Goal: Information Seeking & Learning: Learn about a topic

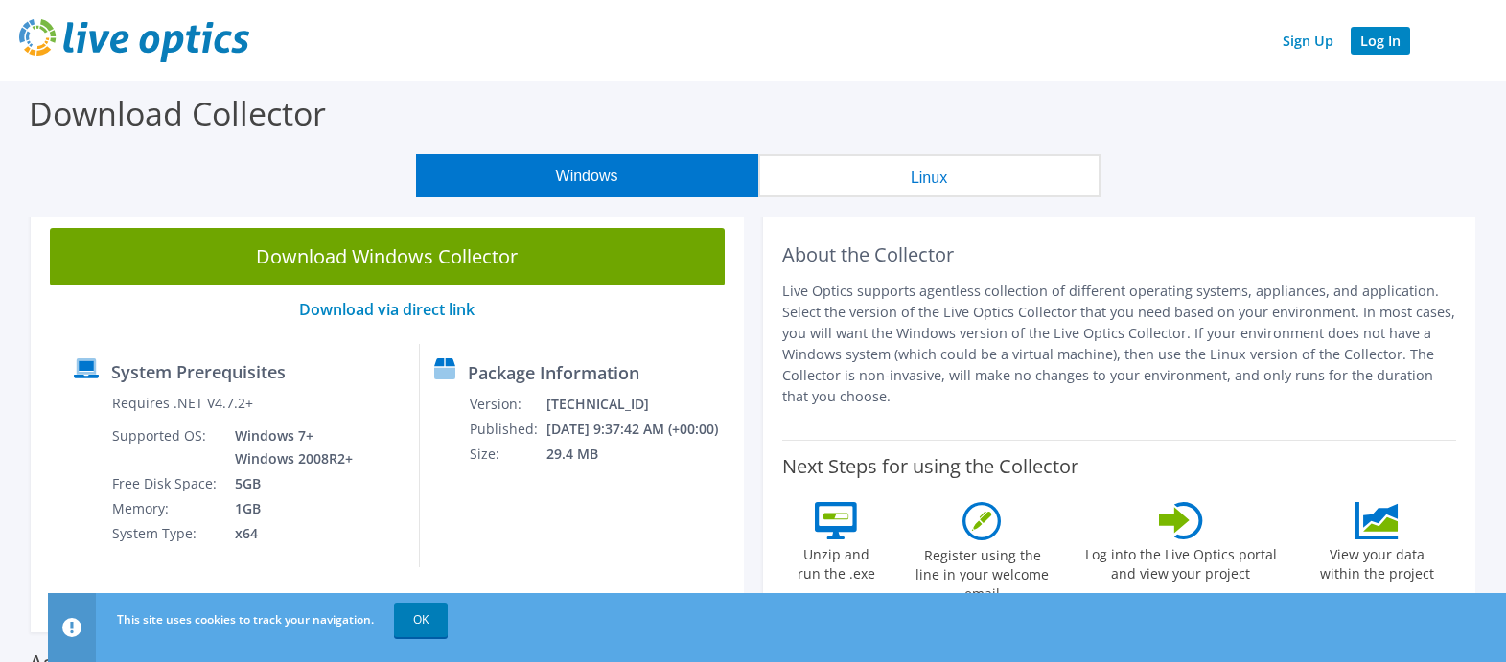
click at [1377, 38] on link "Log In" at bounding box center [1380, 41] width 59 height 28
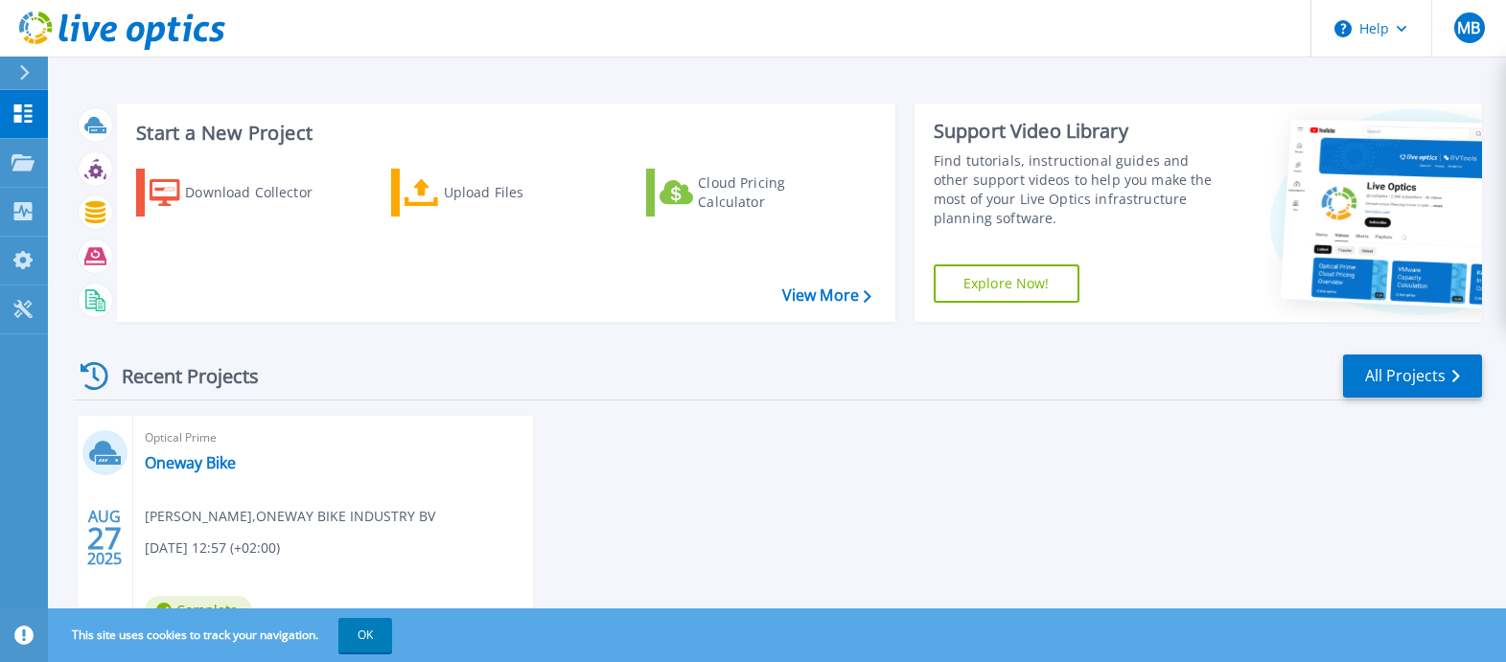
click at [389, 414] on div "Recent Projects All Projects AUG 27 2025 Optical Prime Oneway Bike Maarten Bens…" at bounding box center [778, 527] width 1408 height 381
click at [7, 155] on link "Projects Projects" at bounding box center [24, 163] width 48 height 49
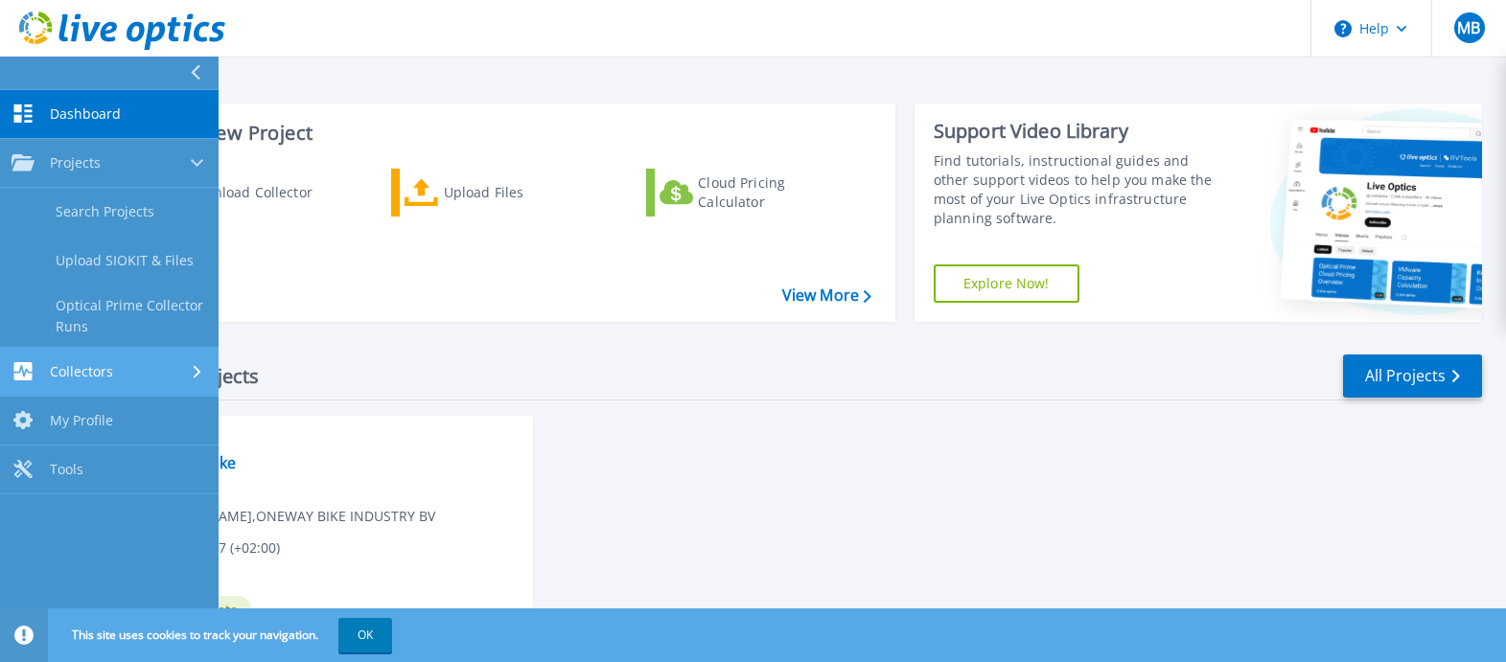
click at [108, 378] on span "Collectors" at bounding box center [81, 371] width 63 height 17
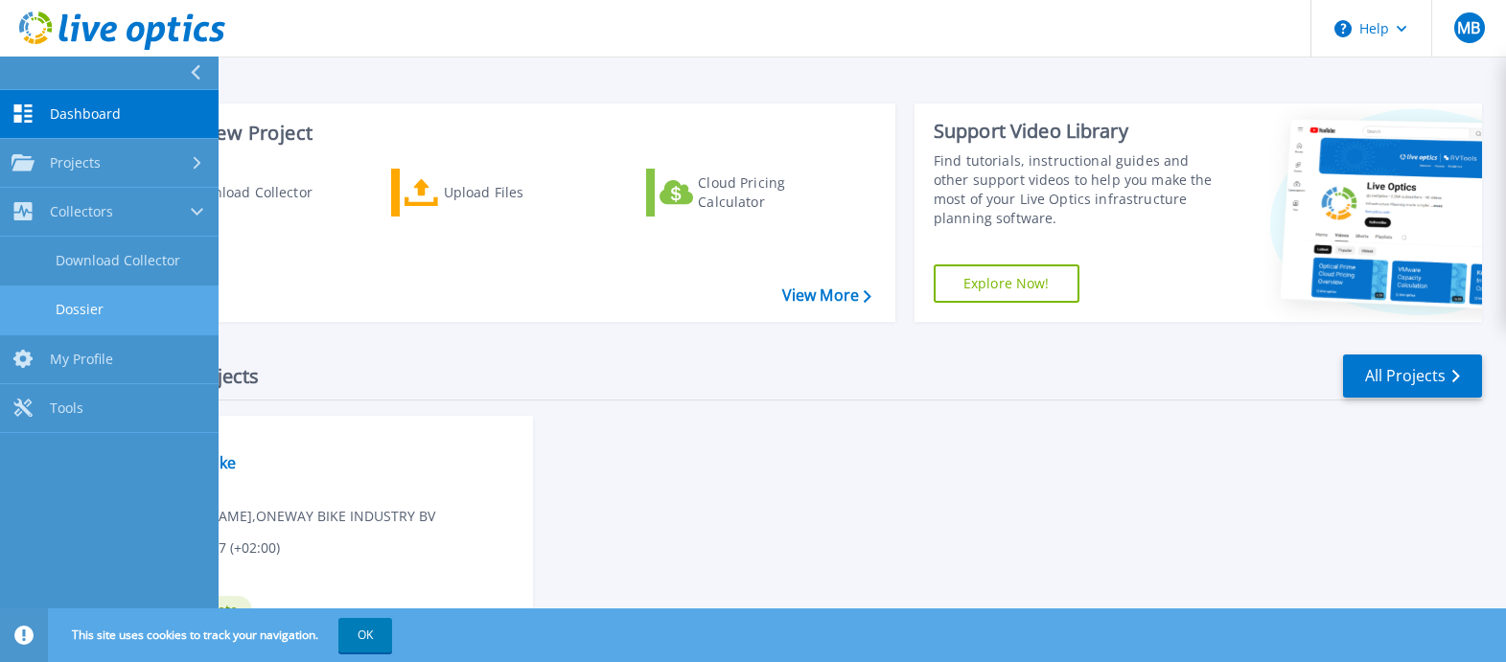
click at [128, 316] on link "Dossier" at bounding box center [109, 310] width 219 height 49
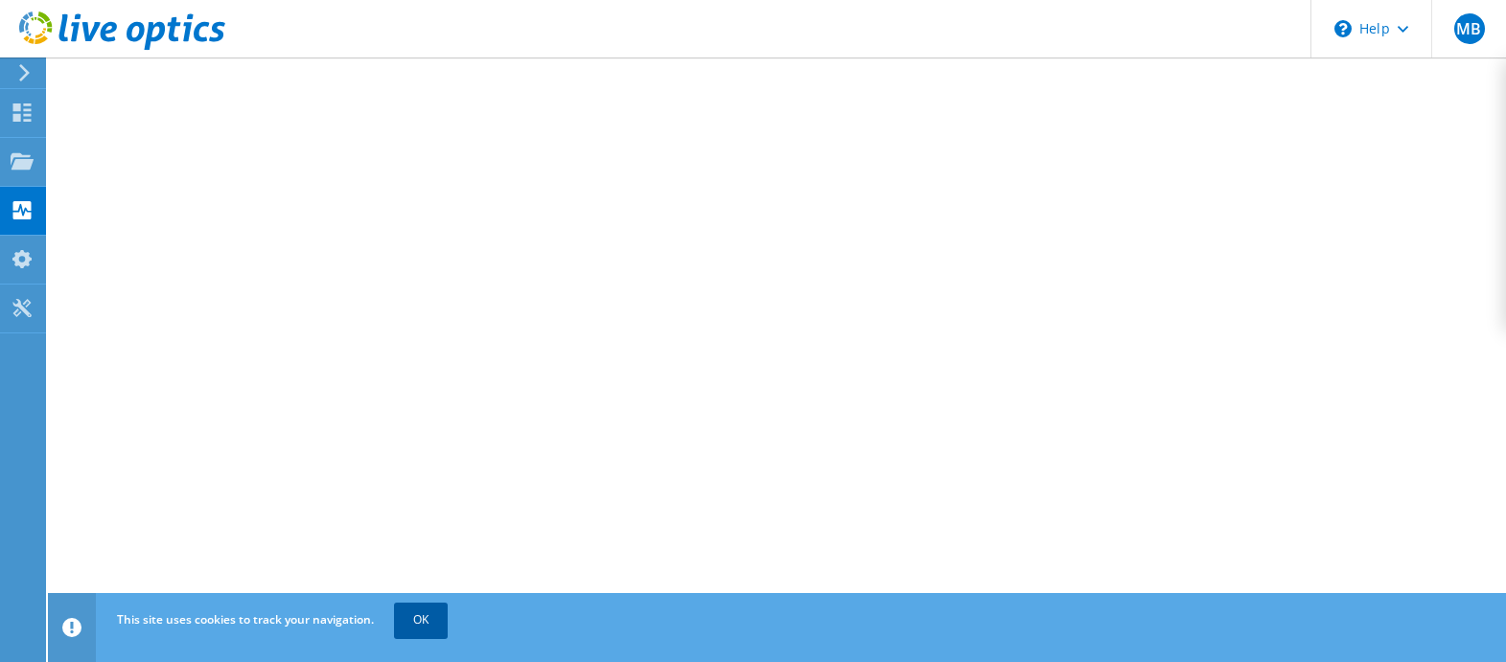
click at [411, 618] on link "OK" at bounding box center [421, 620] width 54 height 35
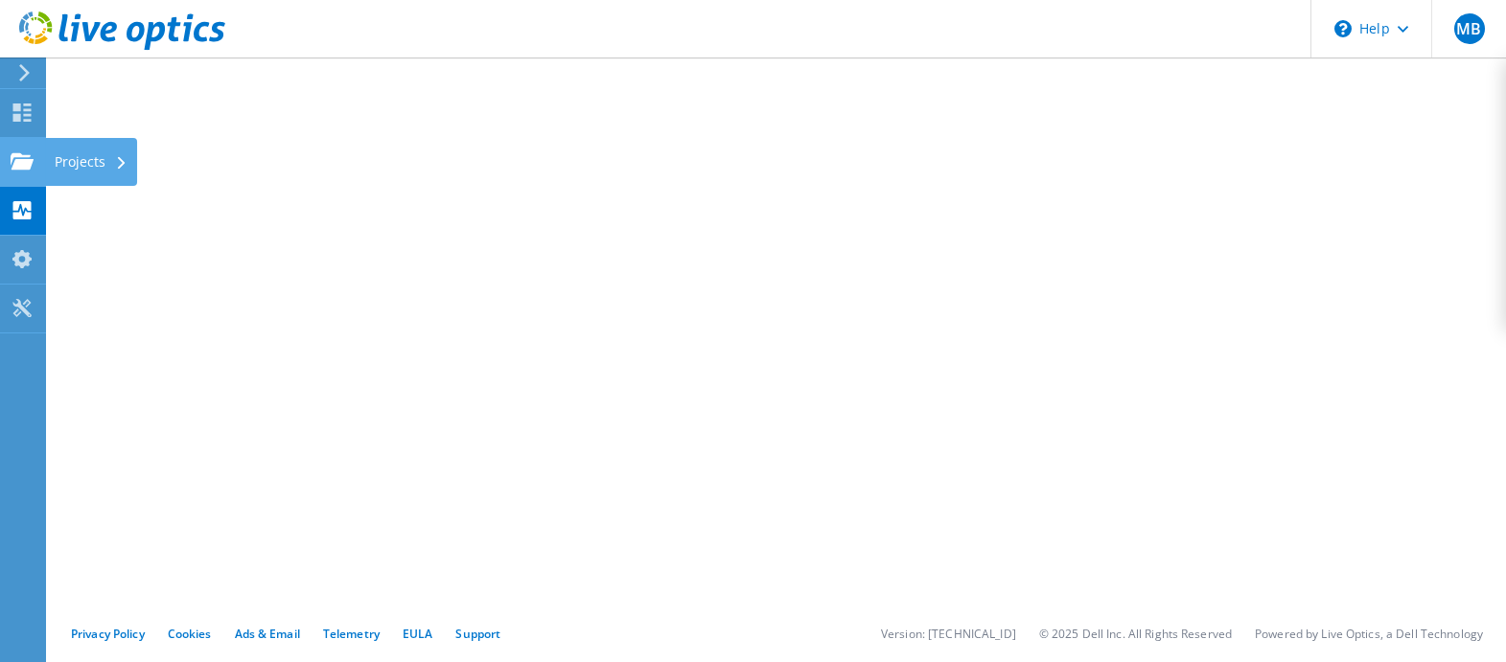
click at [24, 159] on use at bounding box center [22, 160] width 23 height 16
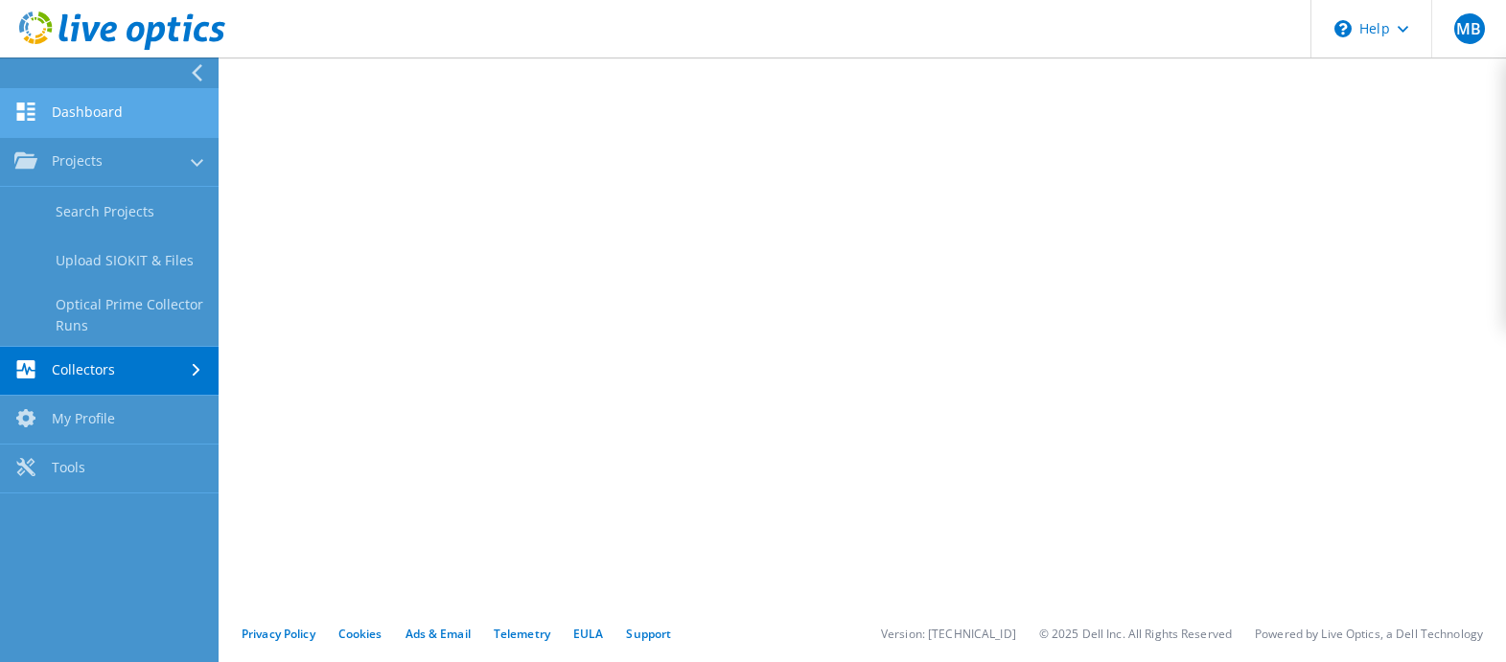
click at [108, 110] on link "Dashboard" at bounding box center [109, 113] width 219 height 49
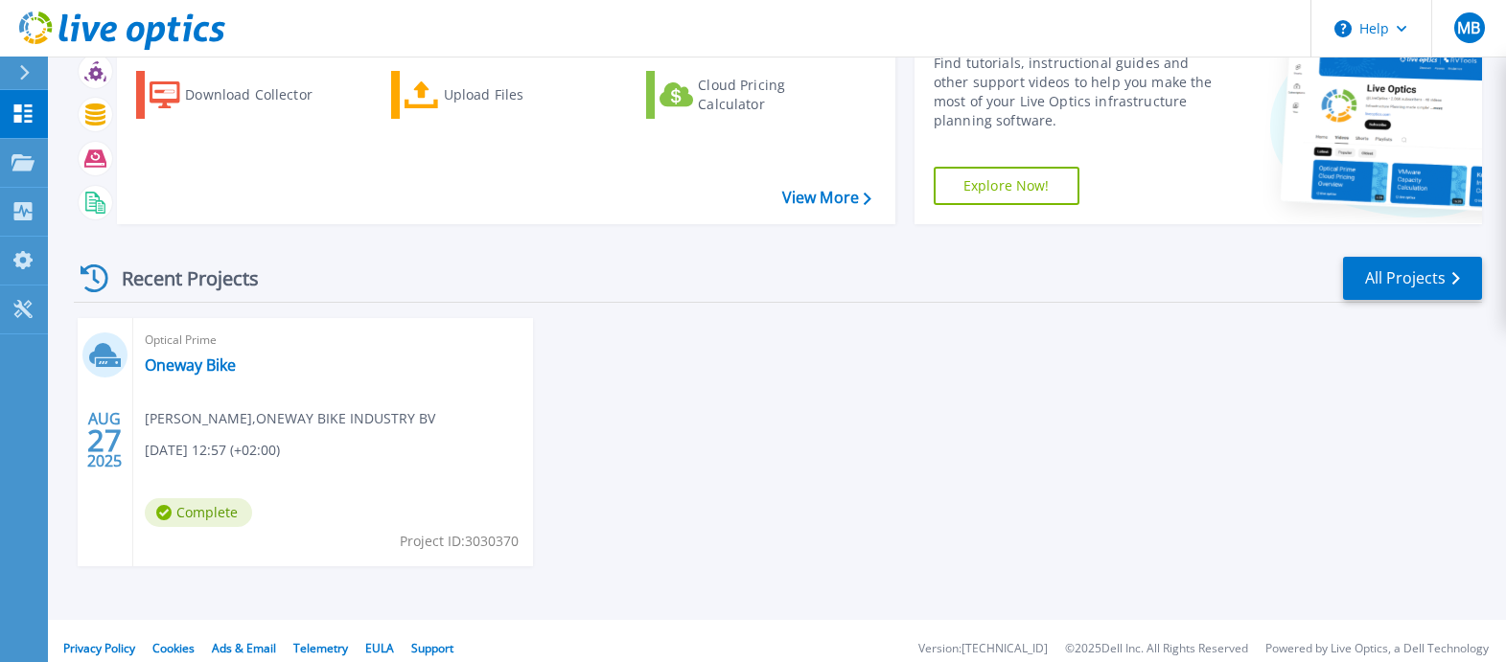
scroll to position [113, 0]
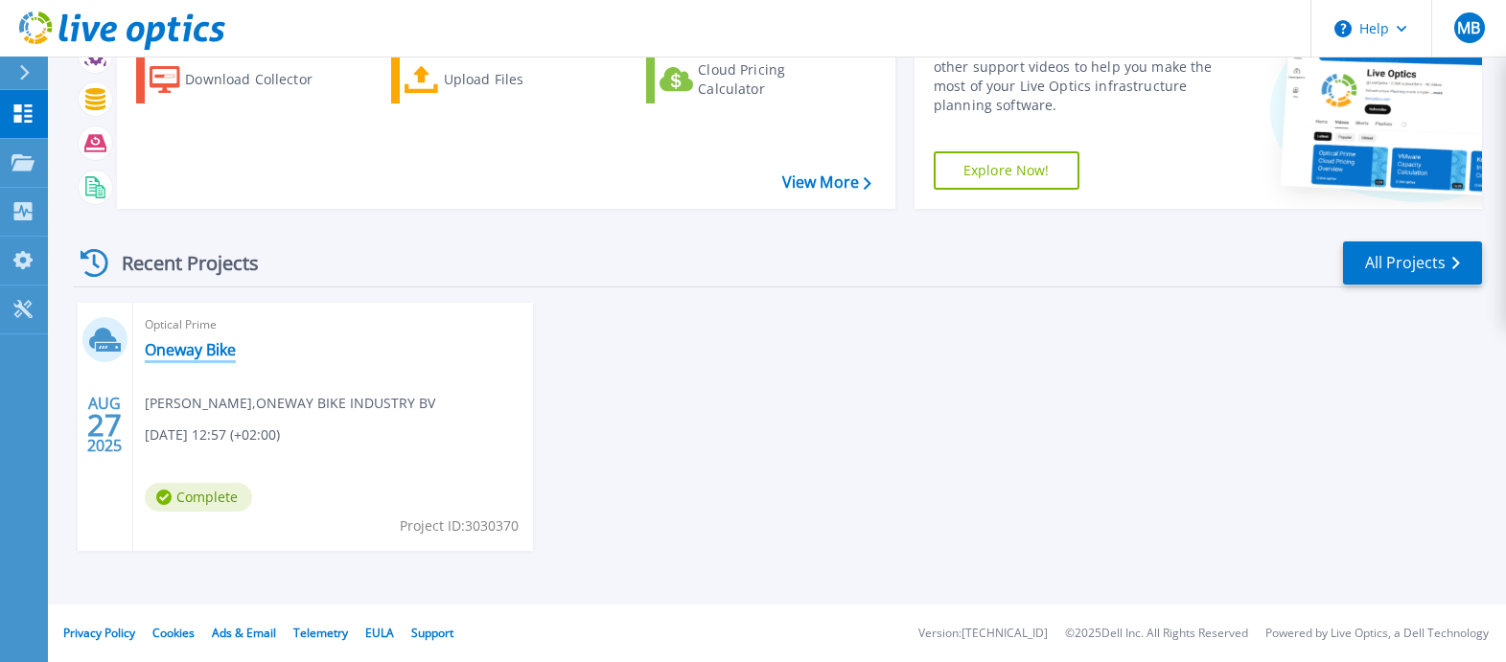
click at [213, 349] on link "Oneway Bike" at bounding box center [190, 349] width 91 height 19
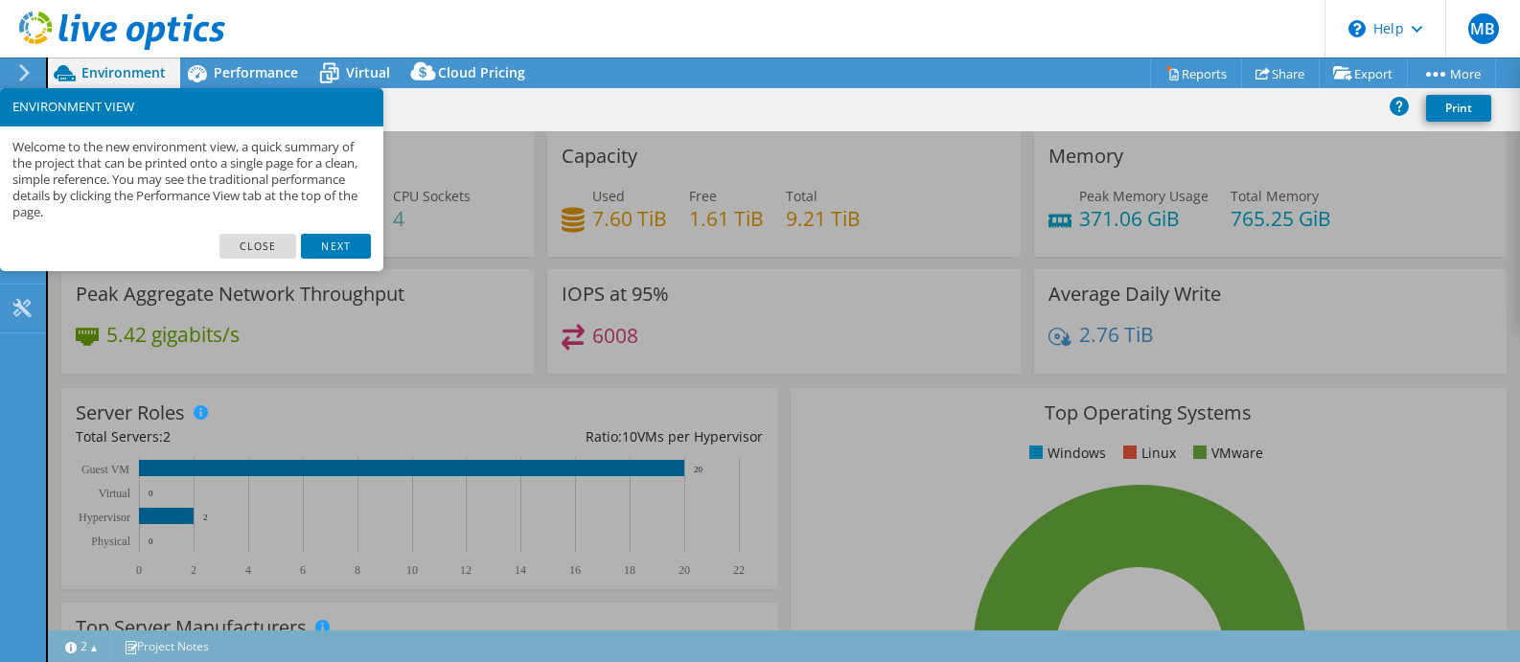
click at [250, 244] on link "Close" at bounding box center [259, 246] width 78 height 25
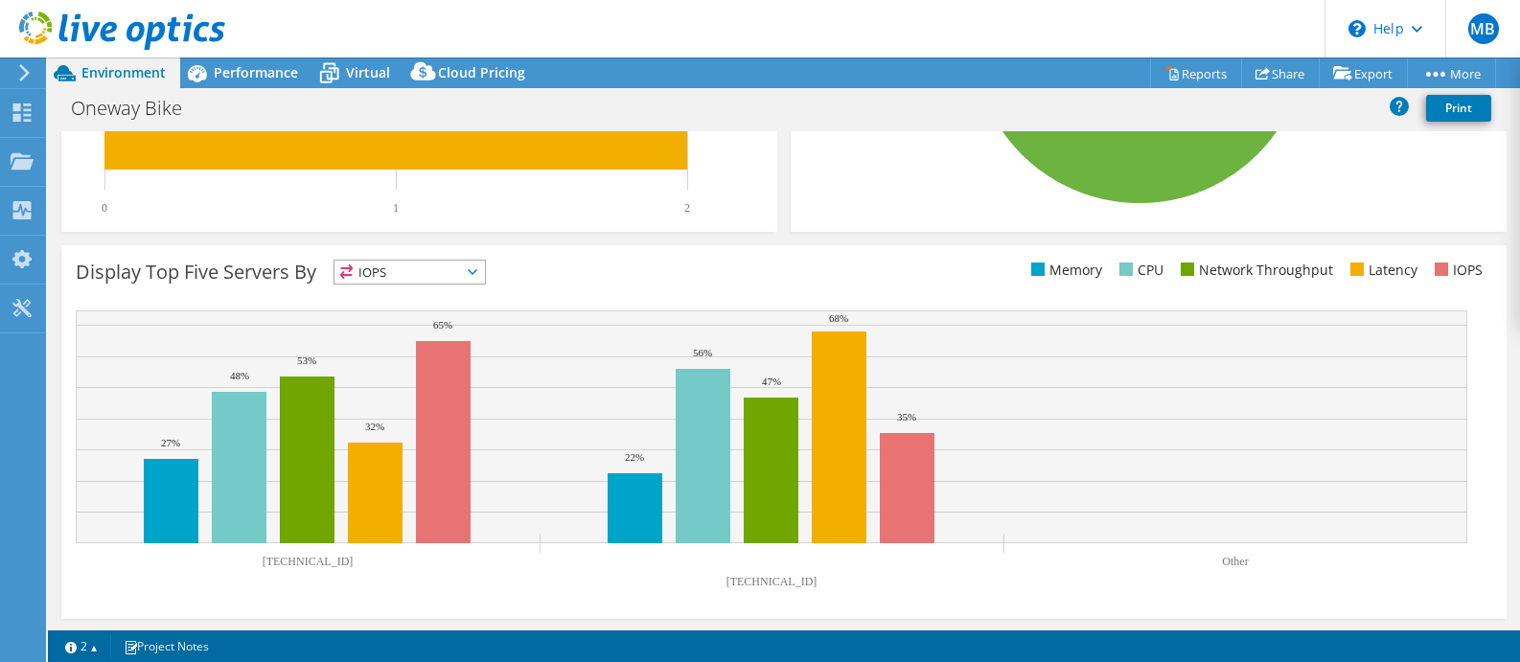
scroll to position [617, 0]
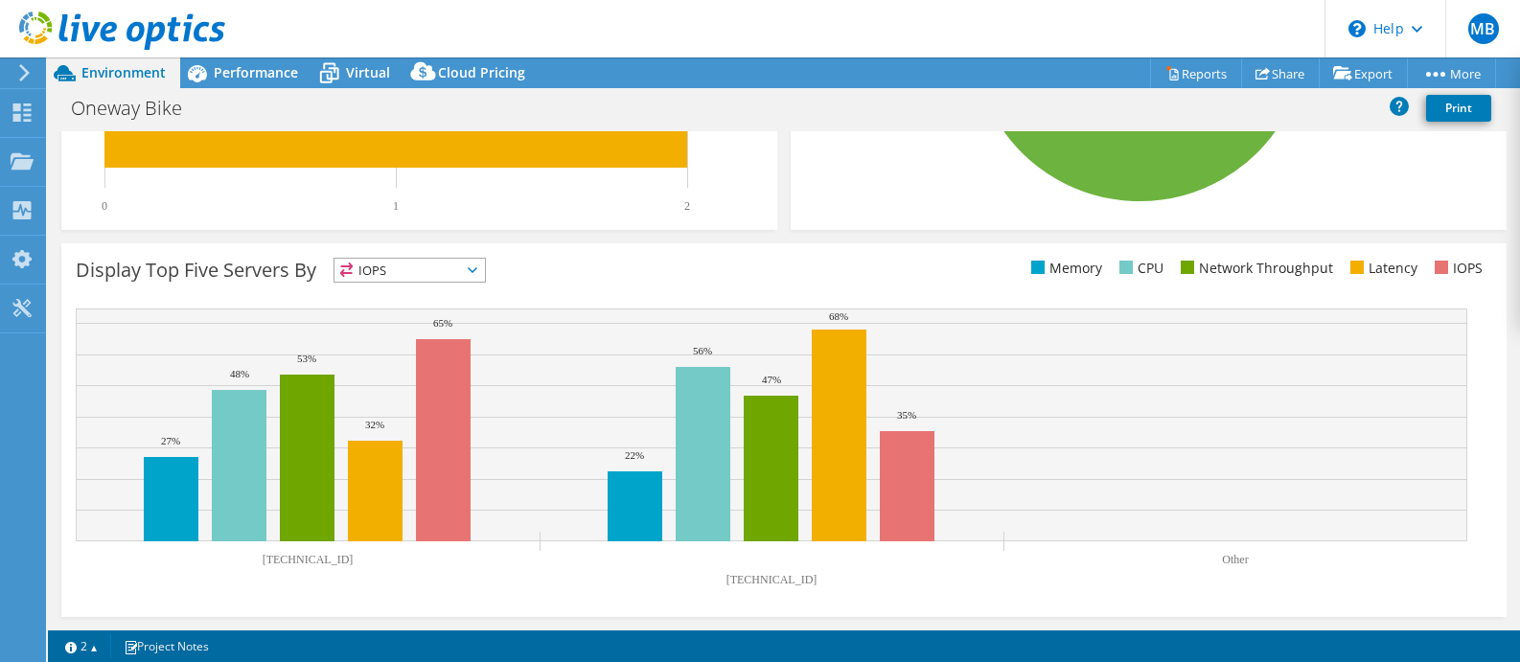
click at [425, 259] on span "IOPS" at bounding box center [410, 270] width 151 height 23
click at [577, 247] on div "Display Top Five Servers By IOPS IOPS" at bounding box center [784, 431] width 1446 height 374
click at [369, 260] on span "IOPS" at bounding box center [410, 270] width 151 height 23
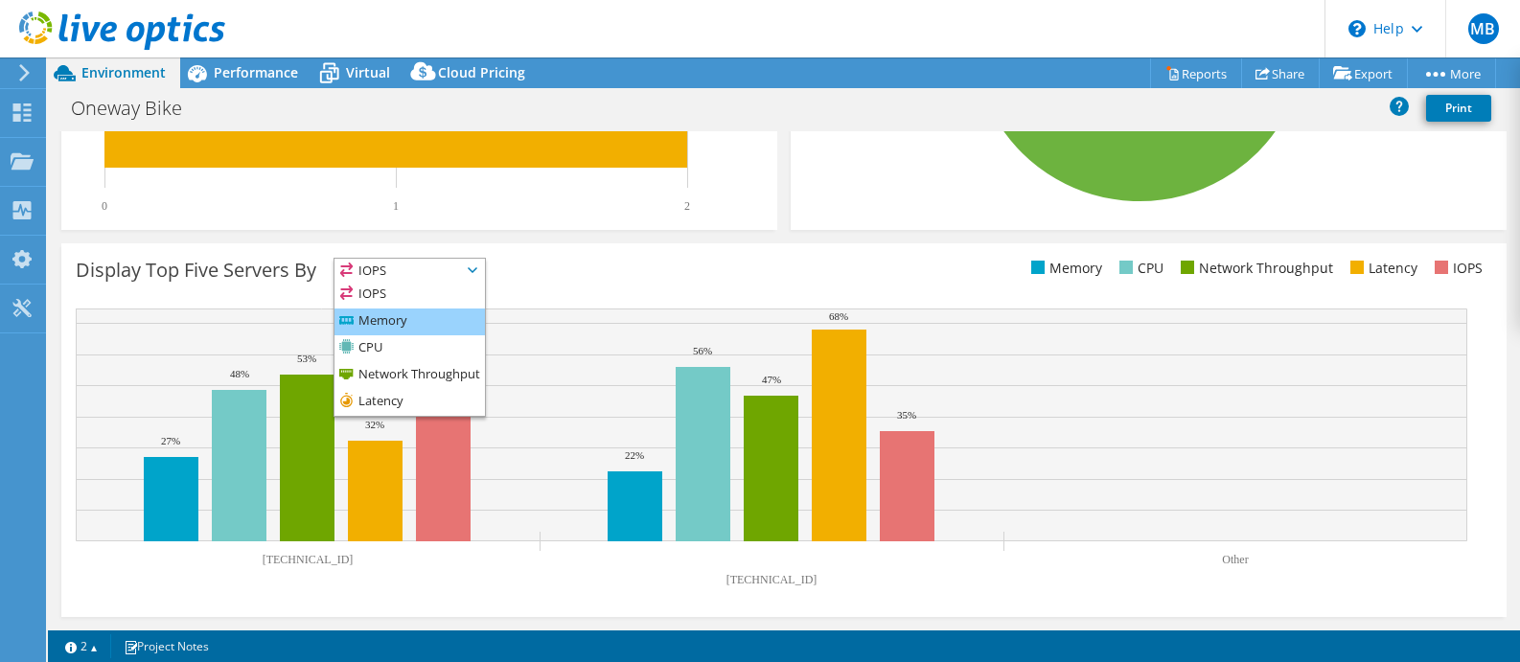
click at [392, 316] on li "Memory" at bounding box center [410, 322] width 151 height 27
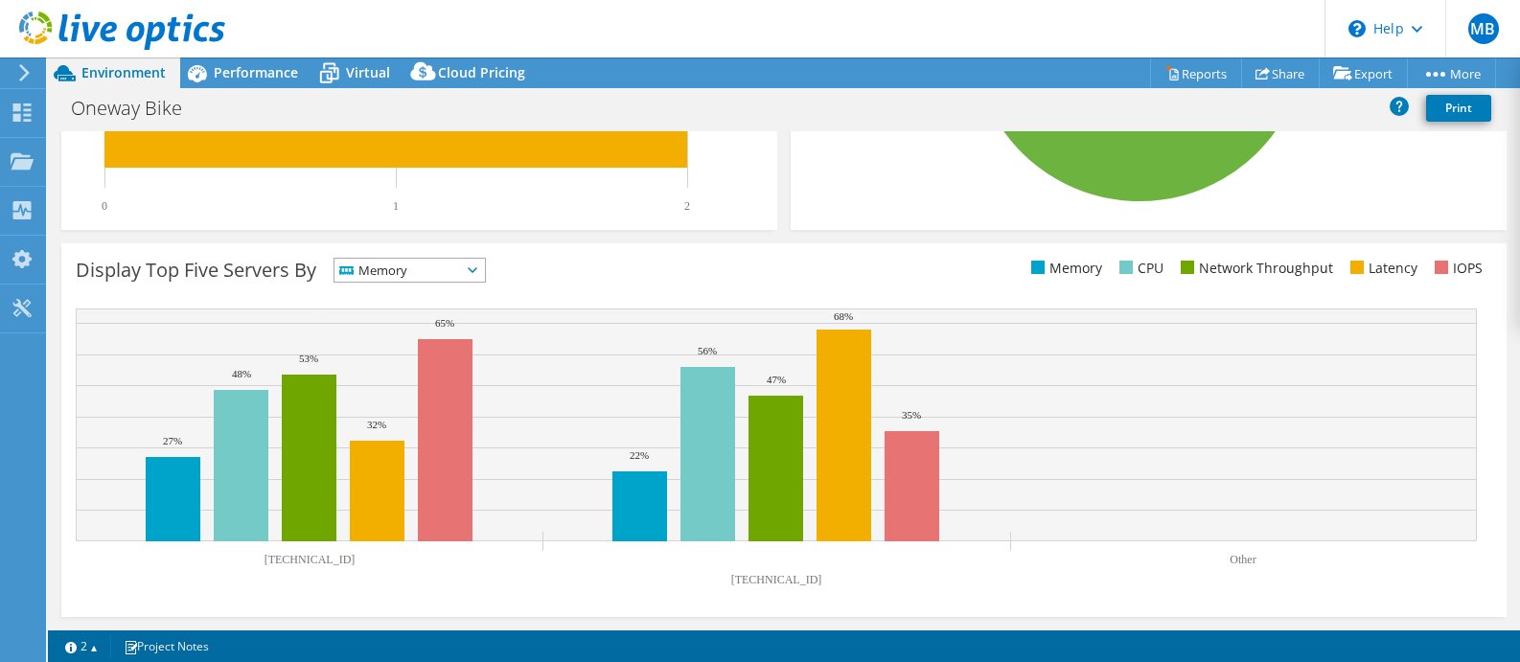
click at [411, 271] on span "Memory" at bounding box center [398, 270] width 127 height 23
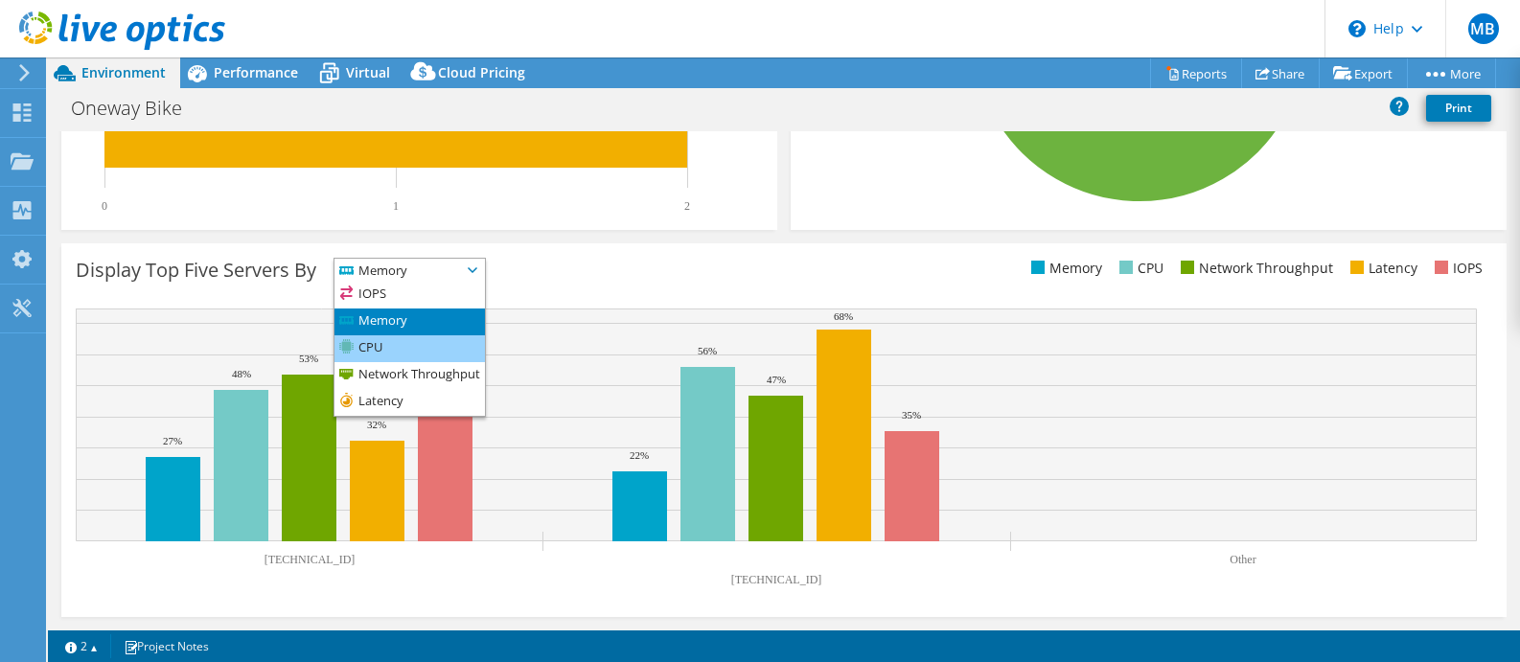
click at [403, 337] on li "CPU" at bounding box center [410, 349] width 151 height 27
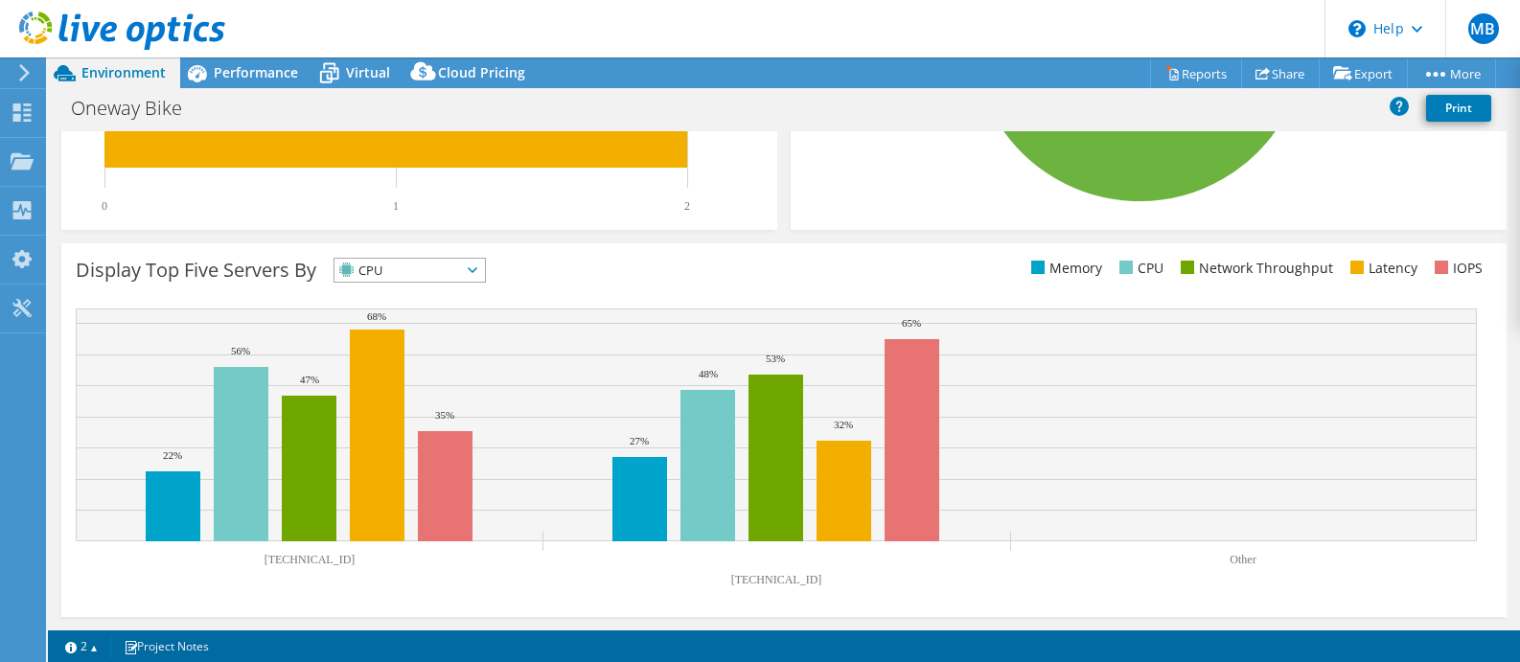
click at [429, 274] on span "CPU" at bounding box center [398, 270] width 127 height 23
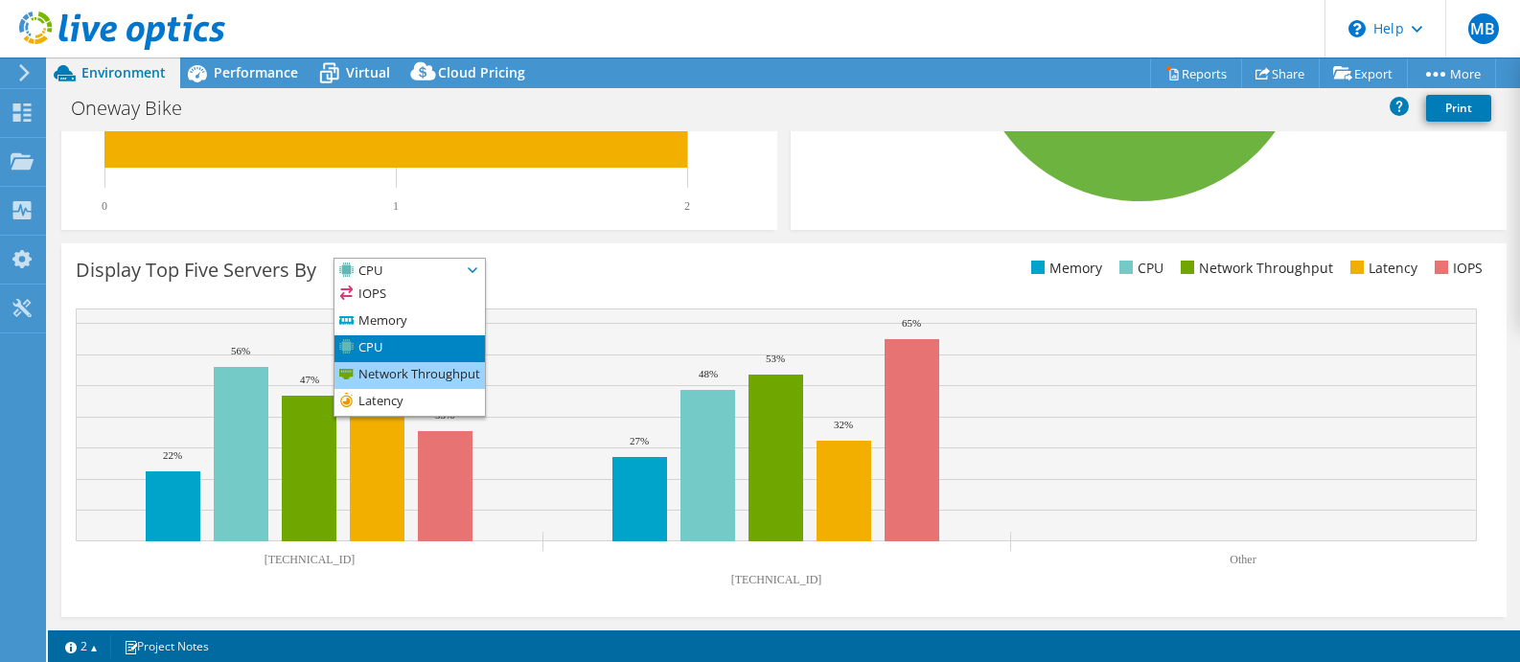
click at [409, 370] on li "Network Throughput" at bounding box center [410, 375] width 151 height 27
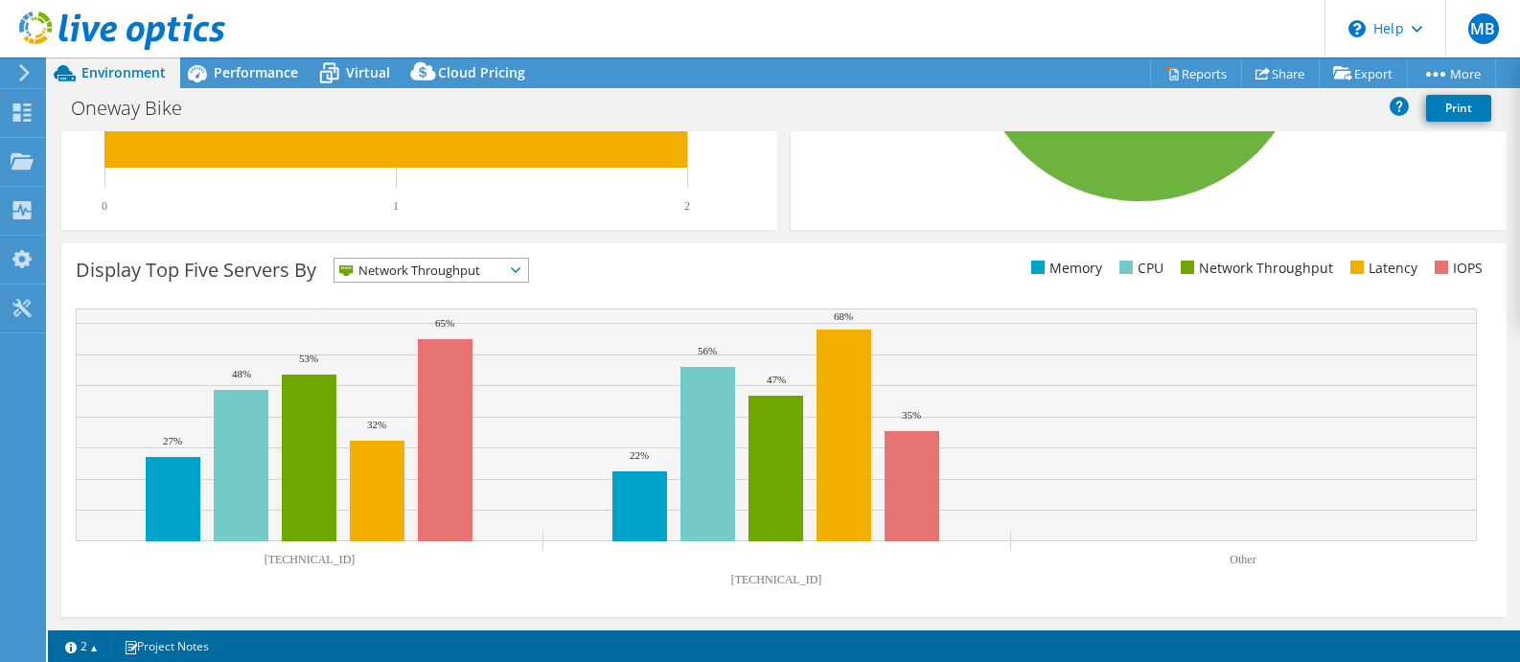
click at [427, 273] on span "Network Throughput" at bounding box center [420, 270] width 170 height 23
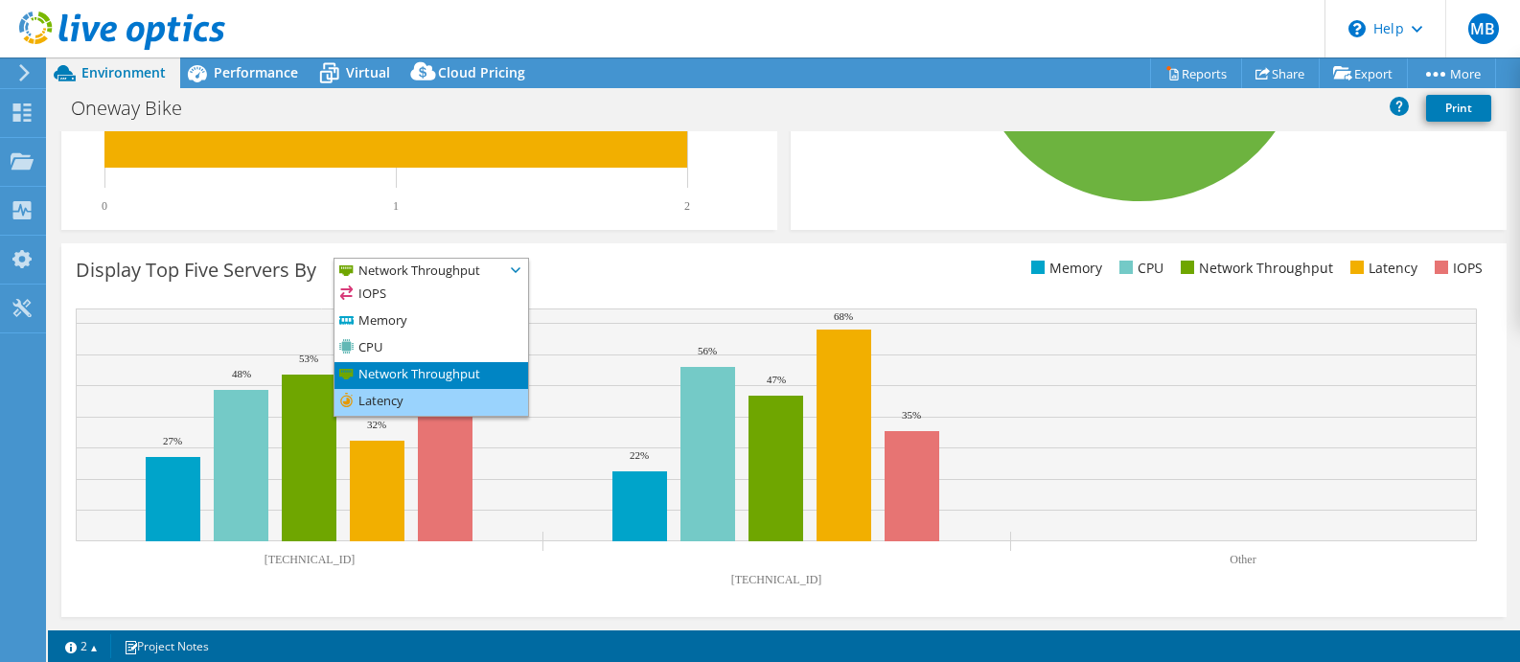
click at [401, 400] on li "Latency" at bounding box center [432, 402] width 194 height 27
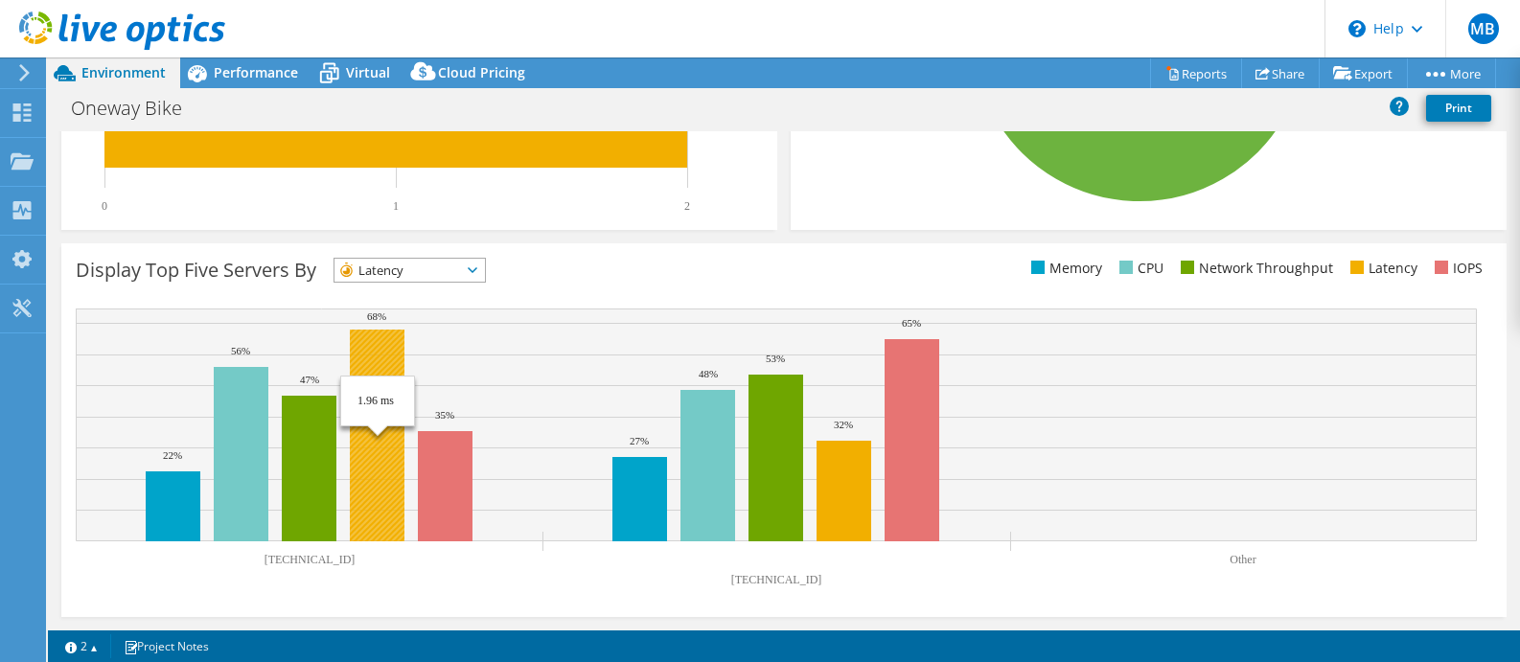
click at [364, 368] on rect at bounding box center [377, 436] width 55 height 212
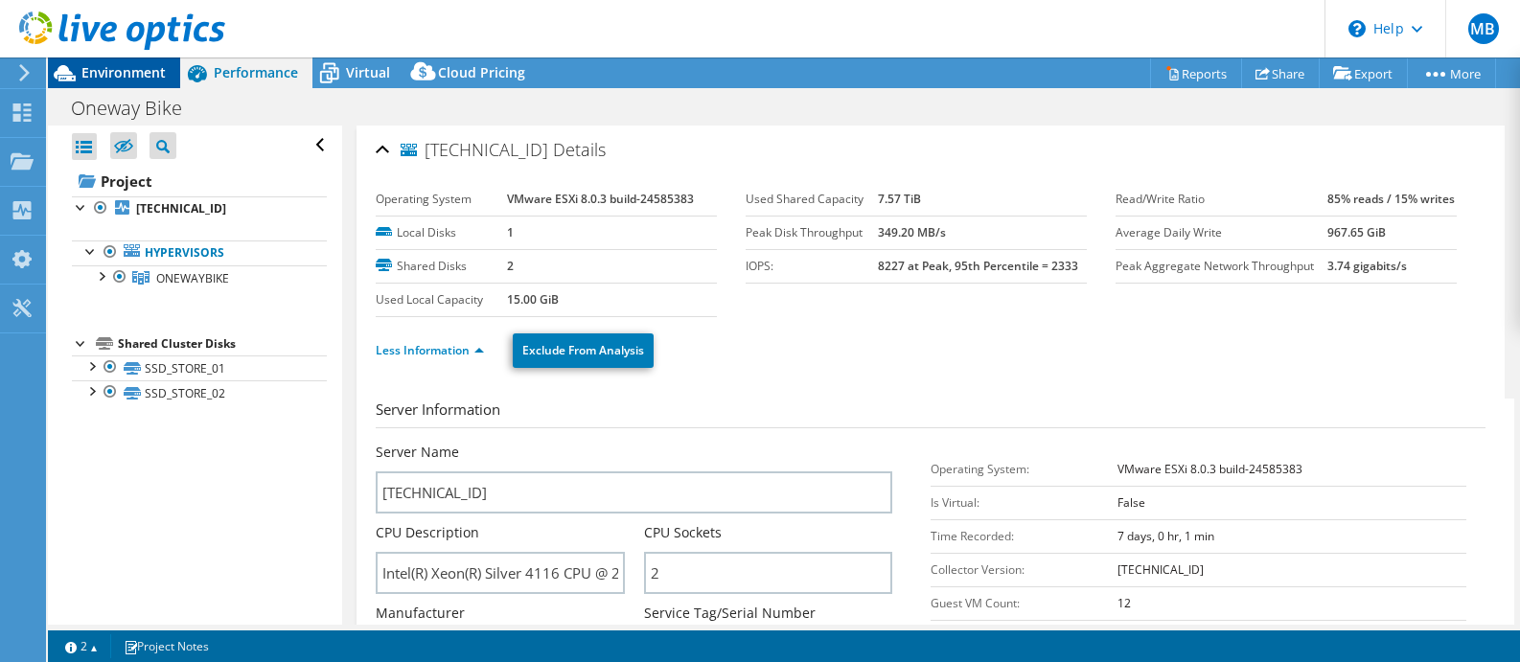
click at [128, 74] on span "Environment" at bounding box center [123, 72] width 84 height 18
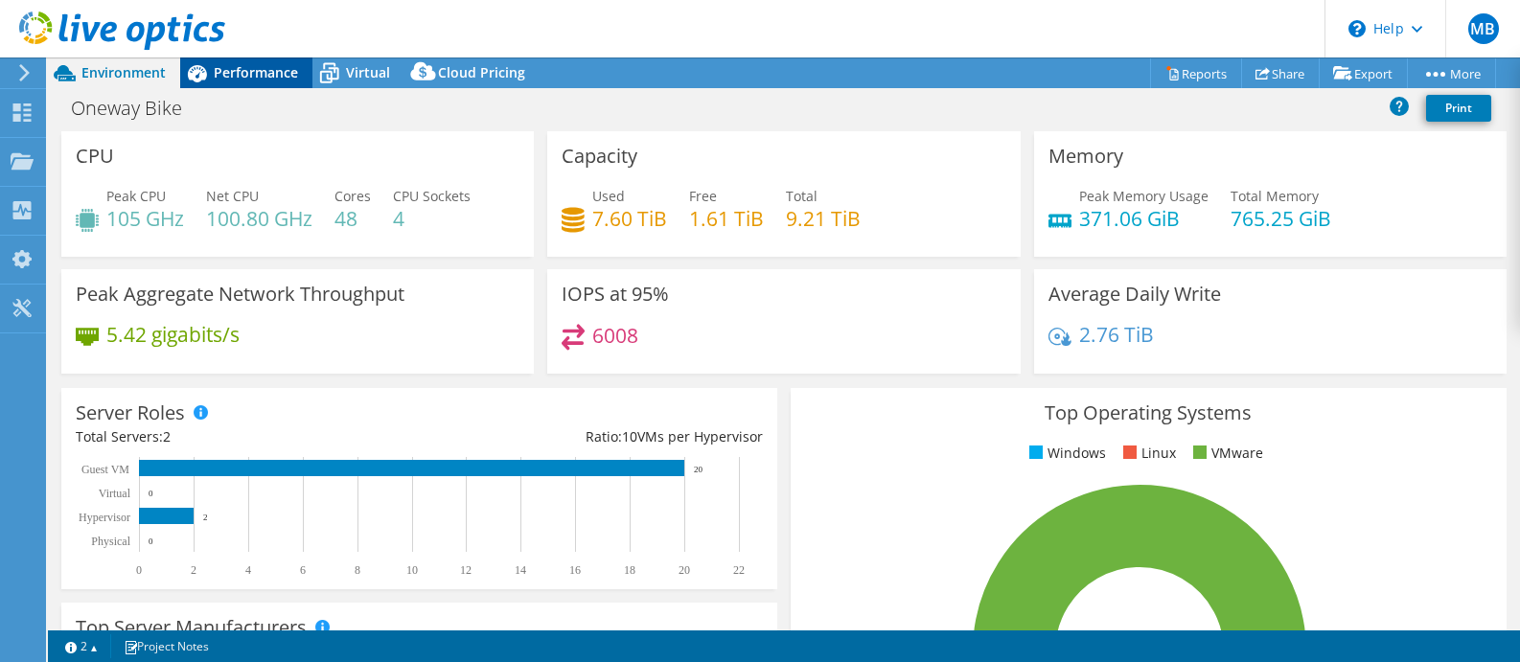
click at [267, 77] on span "Performance" at bounding box center [256, 72] width 84 height 18
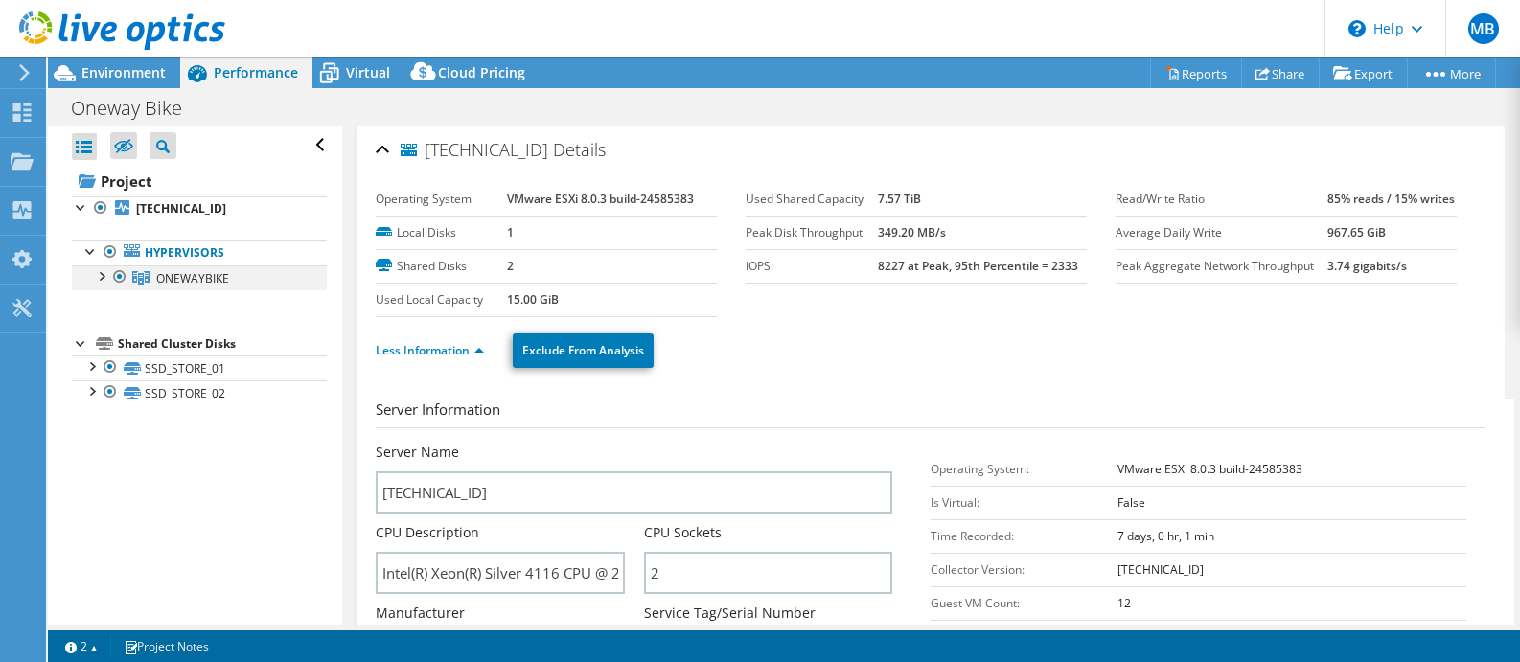
click at [105, 276] on div at bounding box center [100, 275] width 19 height 19
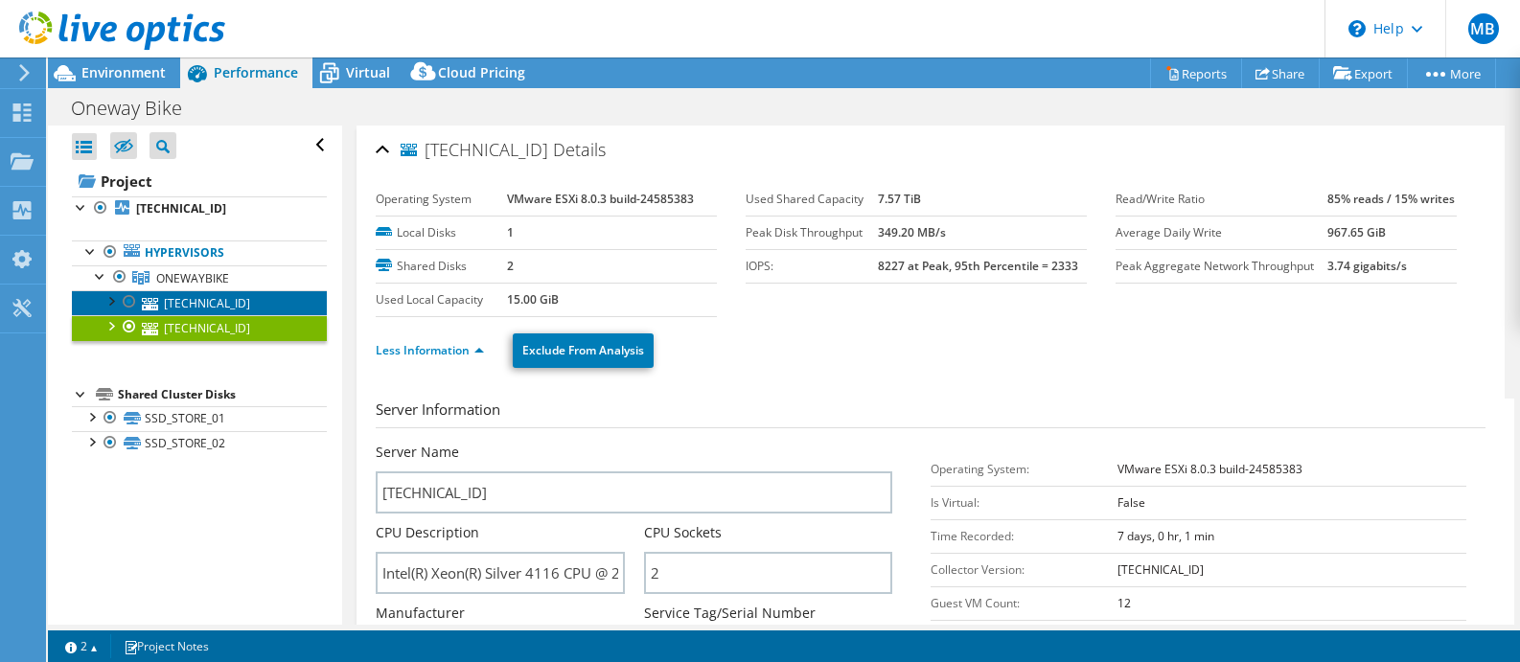
click at [185, 303] on link "192.168.8.40" at bounding box center [199, 302] width 255 height 25
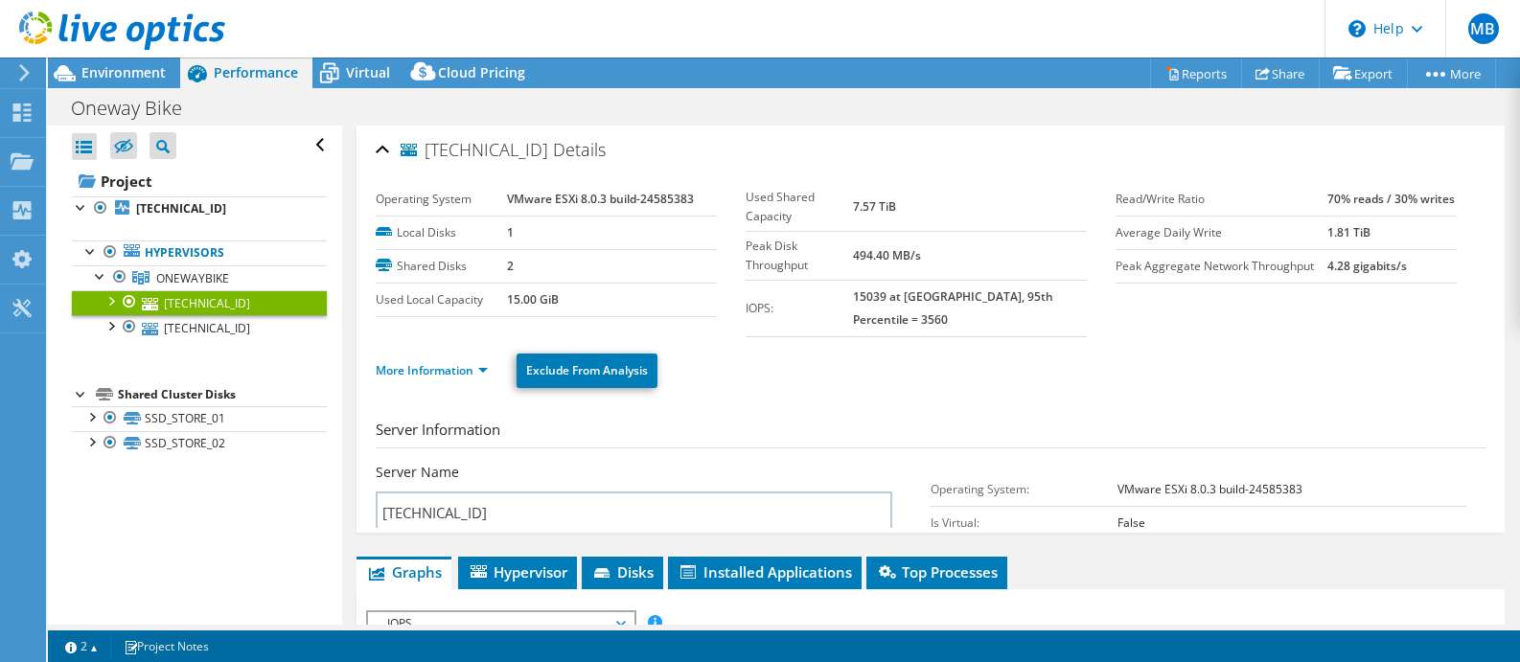
click at [108, 302] on div at bounding box center [110, 299] width 19 height 19
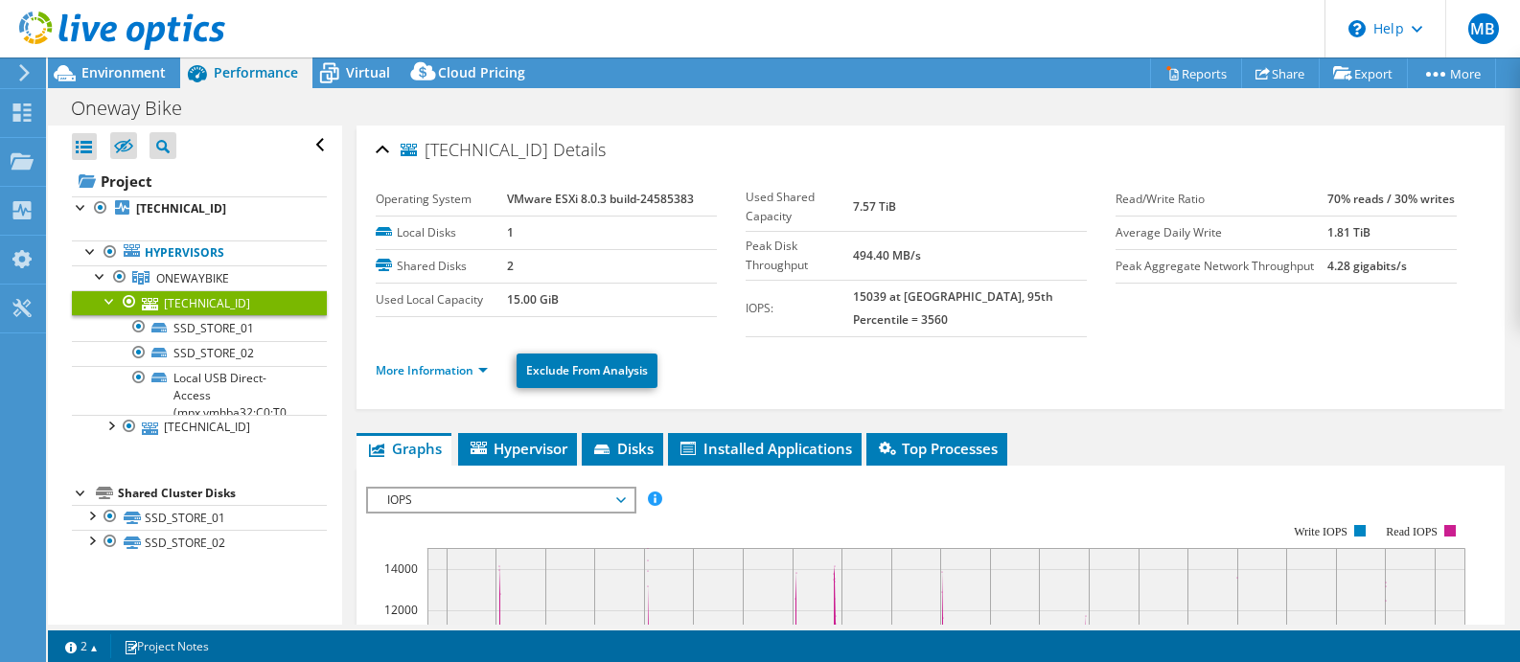
click at [108, 306] on div at bounding box center [110, 299] width 19 height 19
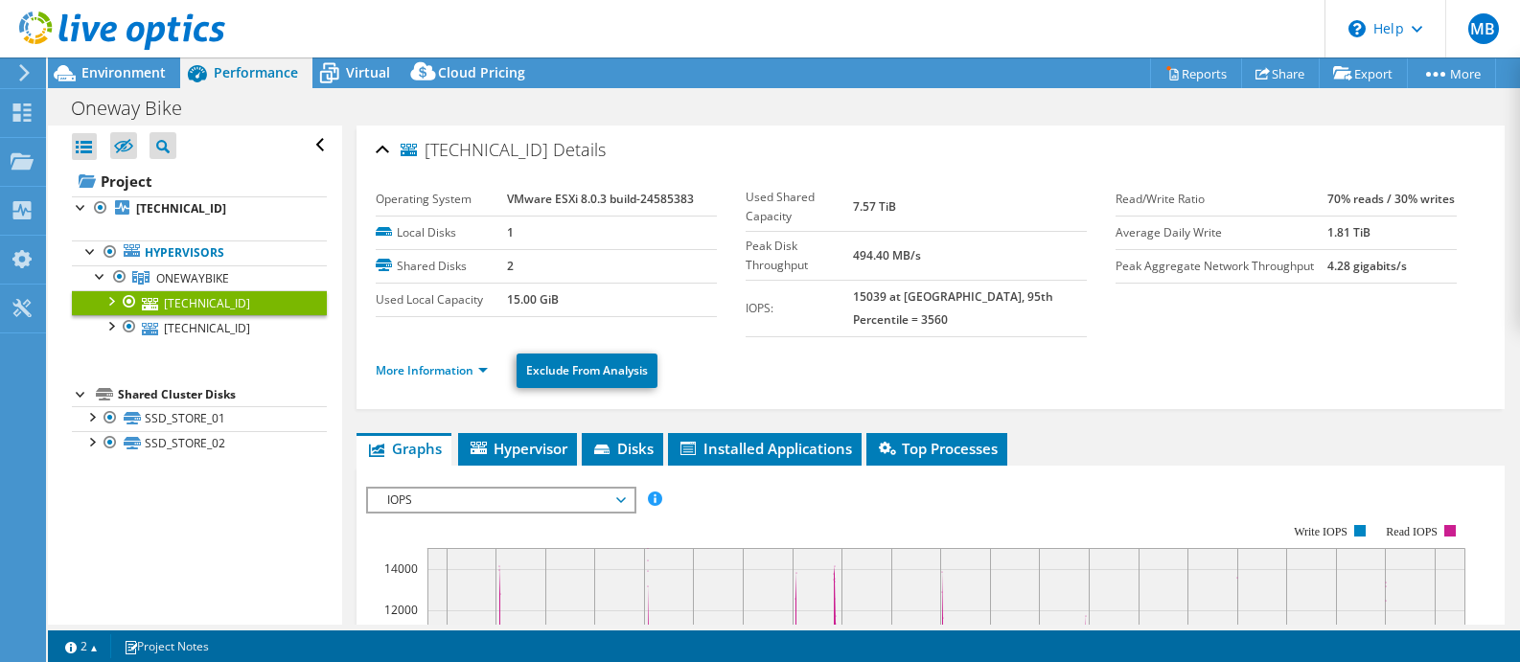
click at [117, 306] on div at bounding box center [110, 299] width 19 height 19
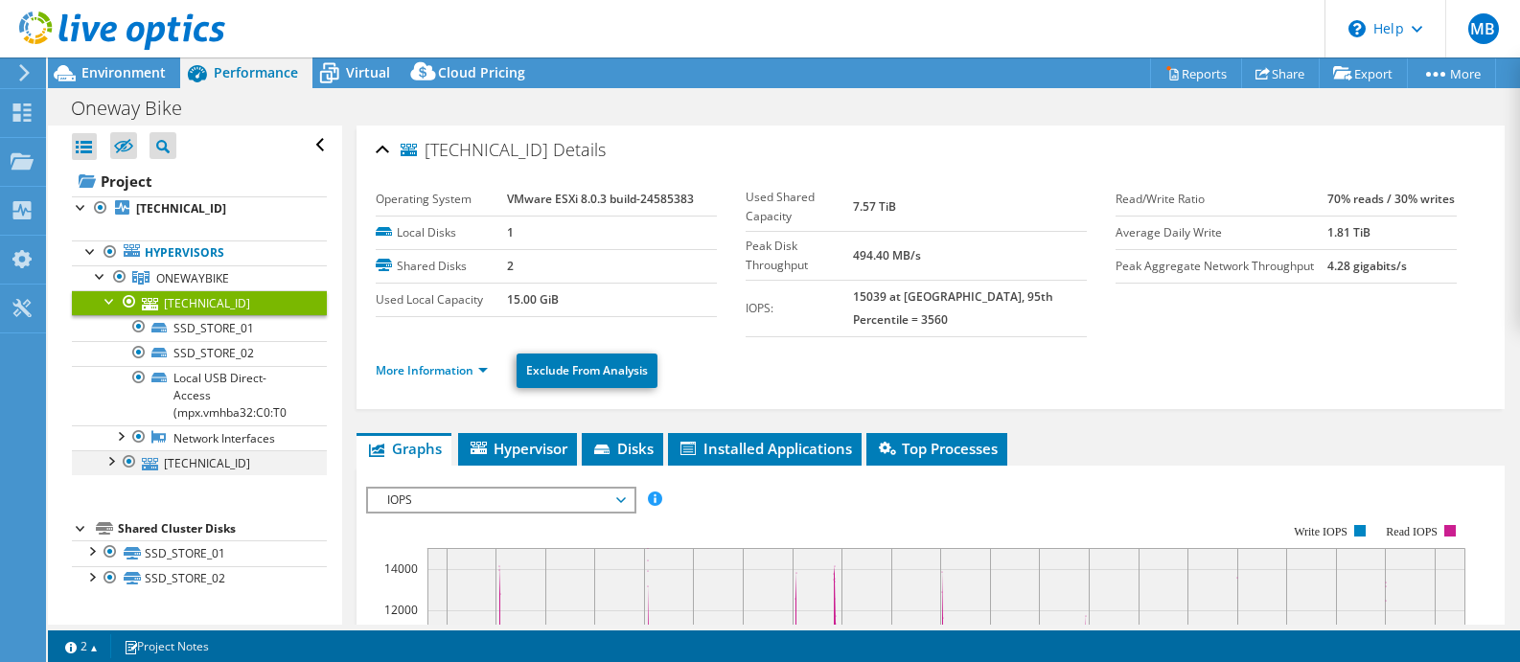
click at [111, 463] on div at bounding box center [110, 460] width 19 height 19
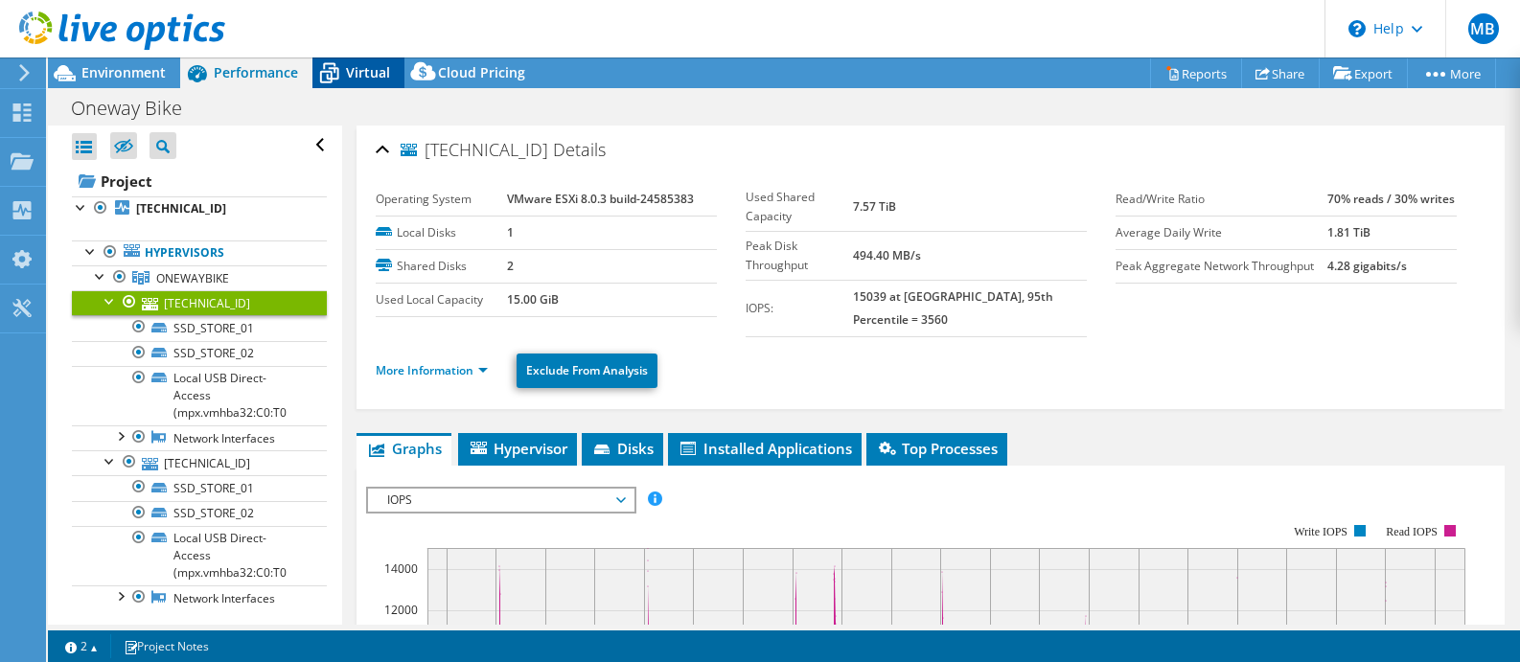
click at [350, 73] on span "Virtual" at bounding box center [368, 72] width 44 height 18
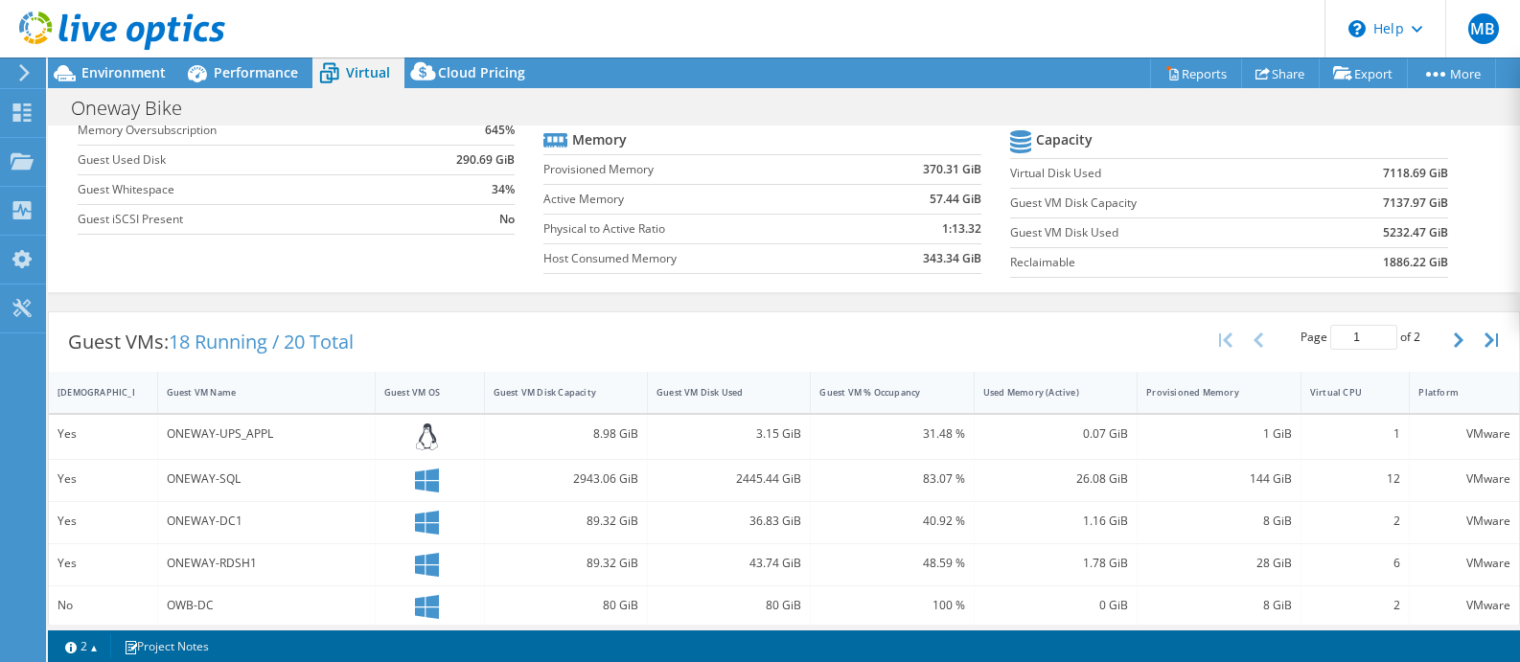
scroll to position [192, 0]
click at [1339, 399] on div "Virtual CPU" at bounding box center [1344, 392] width 85 height 30
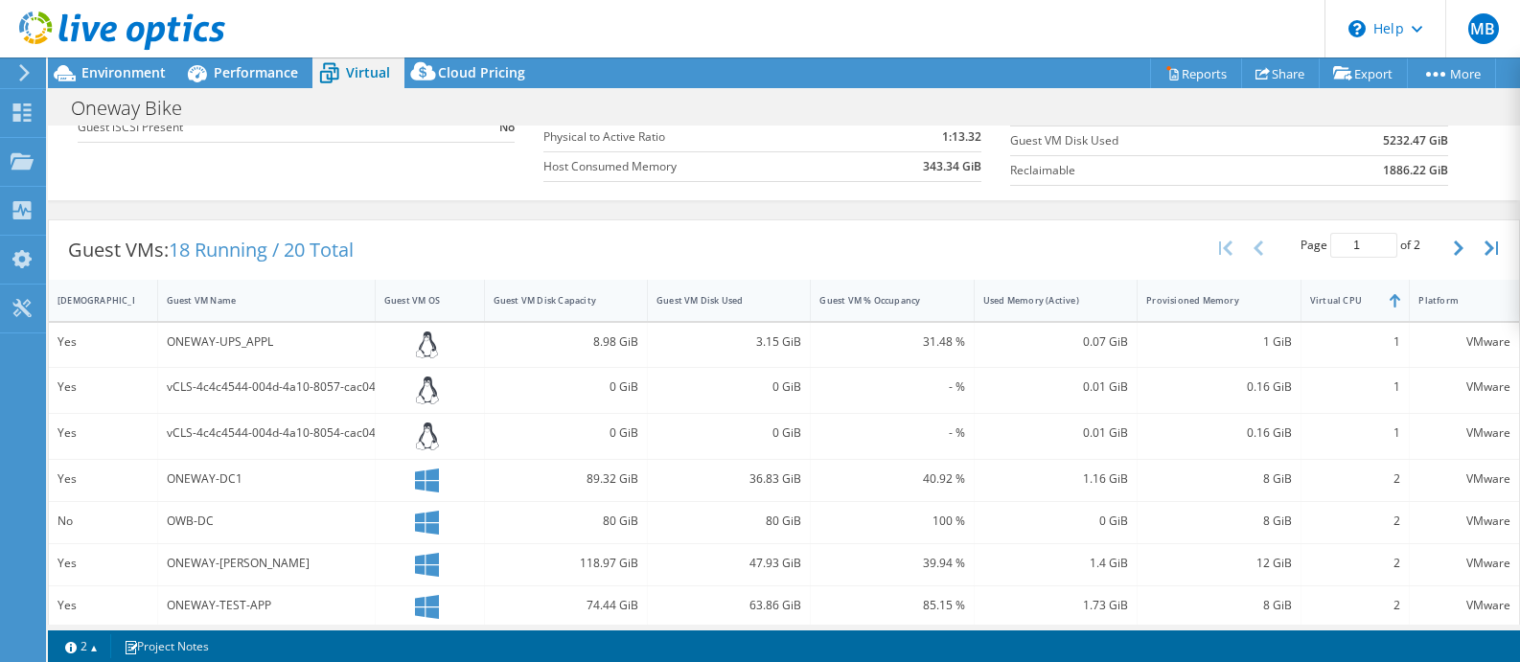
scroll to position [288, 0]
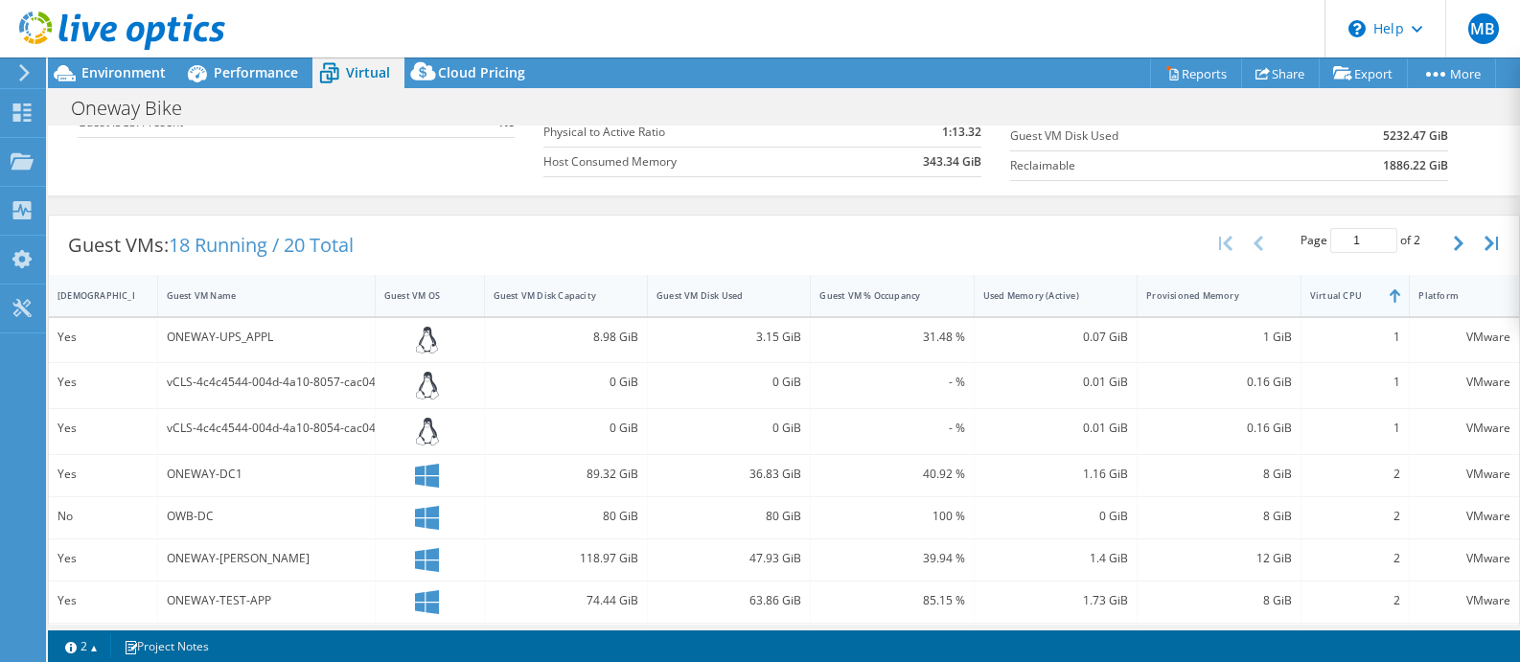
click at [1339, 299] on div "Virtual CPU" at bounding box center [1344, 296] width 68 height 12
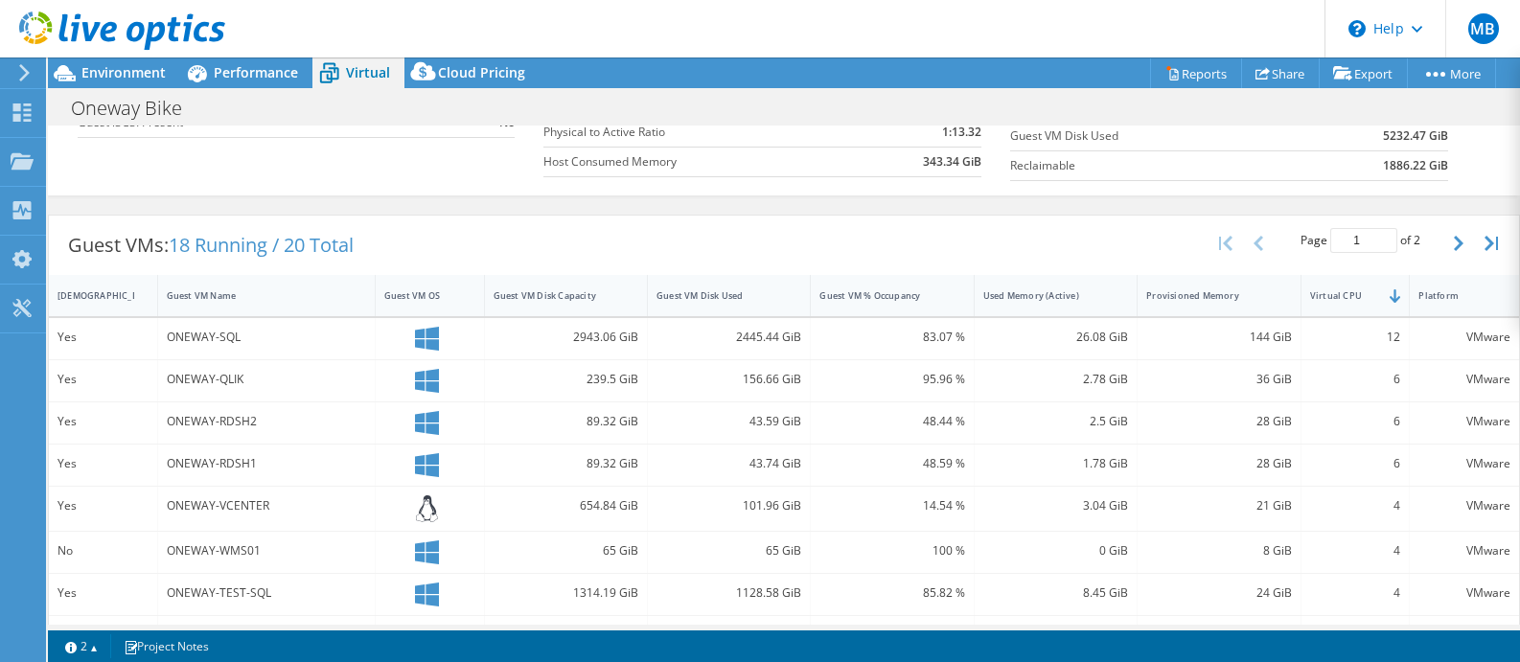
click at [195, 334] on div "ONEWAY-SQL" at bounding box center [266, 337] width 199 height 21
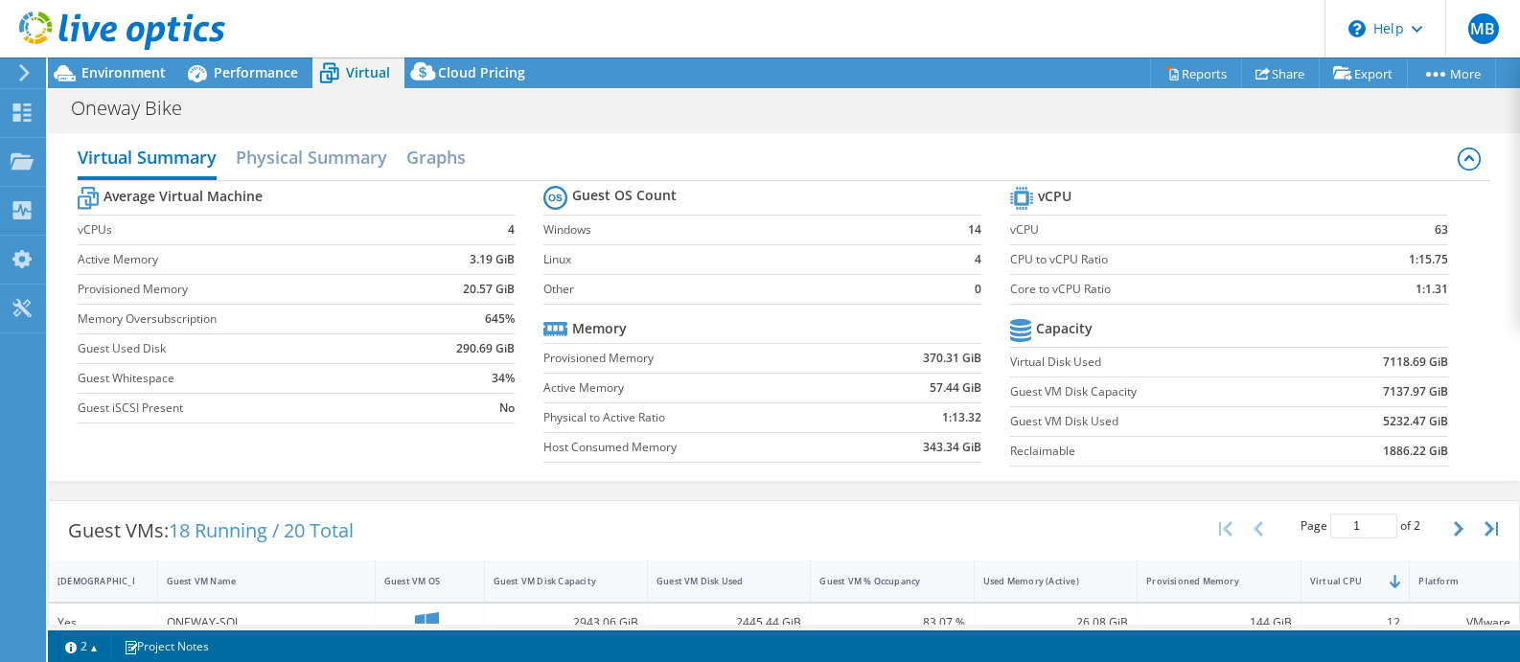
scroll to position [0, 0]
click at [298, 161] on h2 "Physical Summary" at bounding box center [311, 161] width 151 height 42
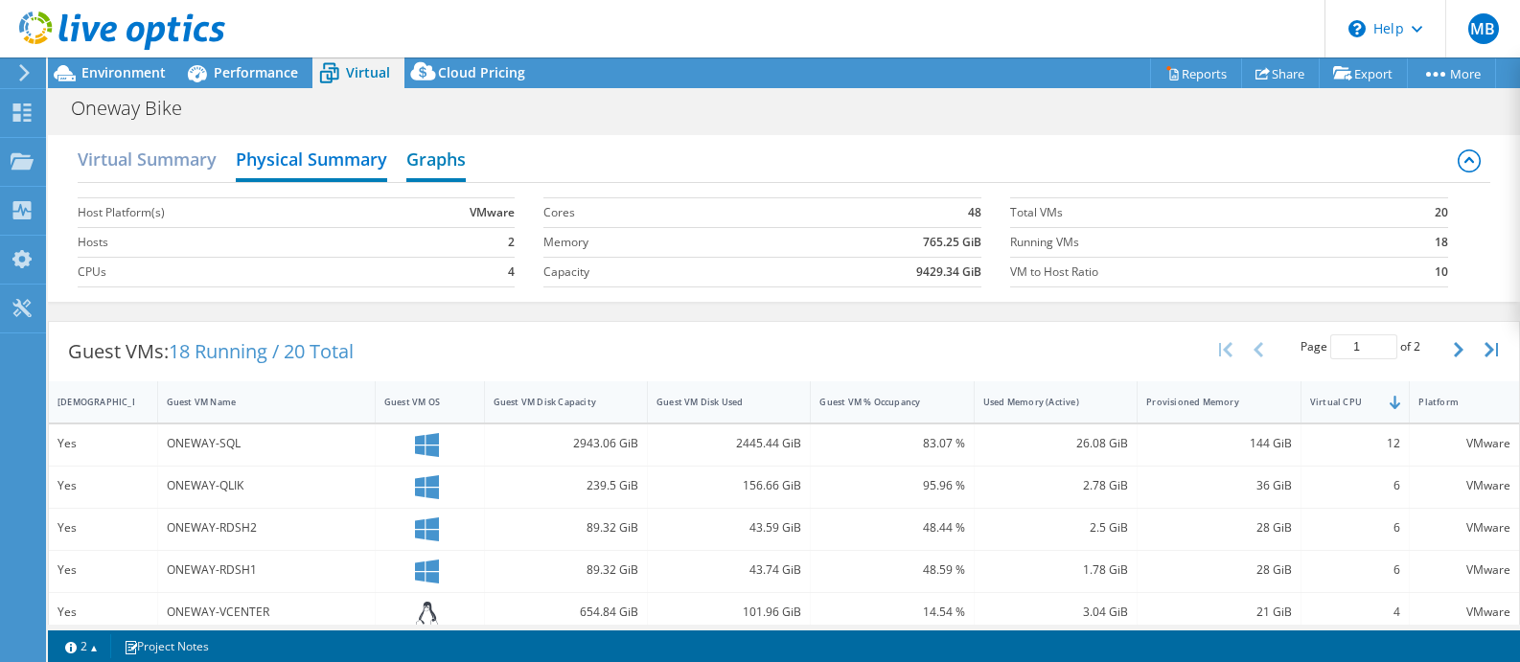
click at [430, 159] on h2 "Graphs" at bounding box center [435, 161] width 59 height 42
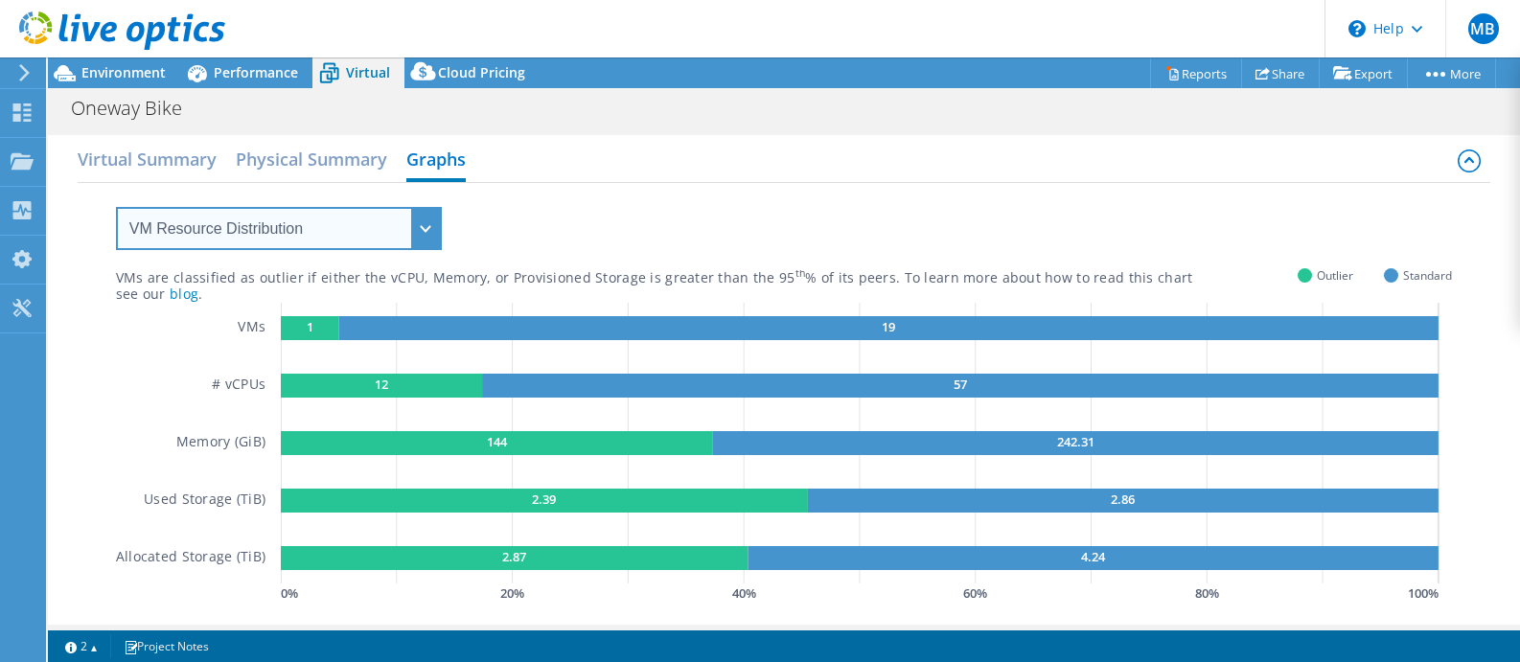
click at [326, 229] on select "VM Resource Distribution Provisioning Contrast Over Provisioning" at bounding box center [279, 228] width 326 height 43
click at [116, 207] on select "VM Resource Distribution Provisioning Contrast Over Provisioning" at bounding box center [279, 228] width 326 height 43
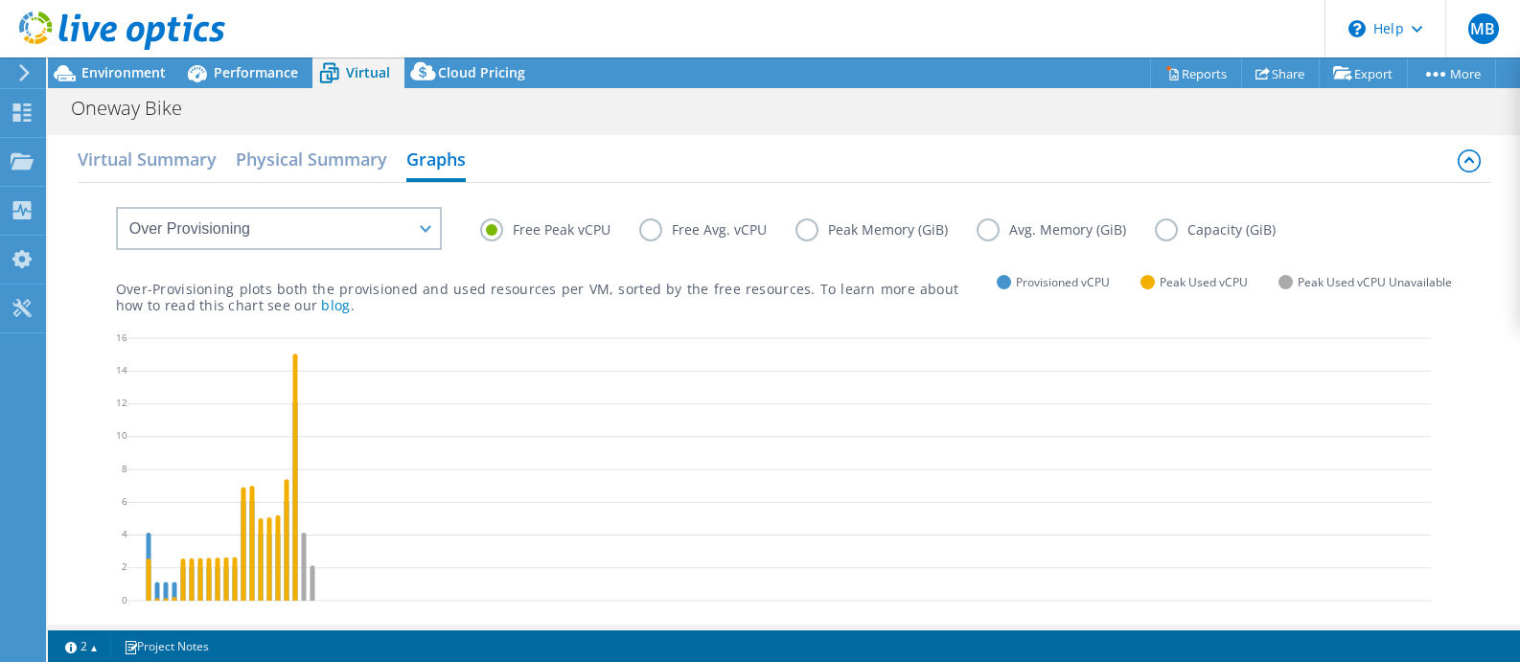
click at [656, 230] on label "Free Avg. vCPU" at bounding box center [717, 230] width 156 height 23
click at [0, 0] on input "Free Avg. vCPU" at bounding box center [0, 0] width 0 height 0
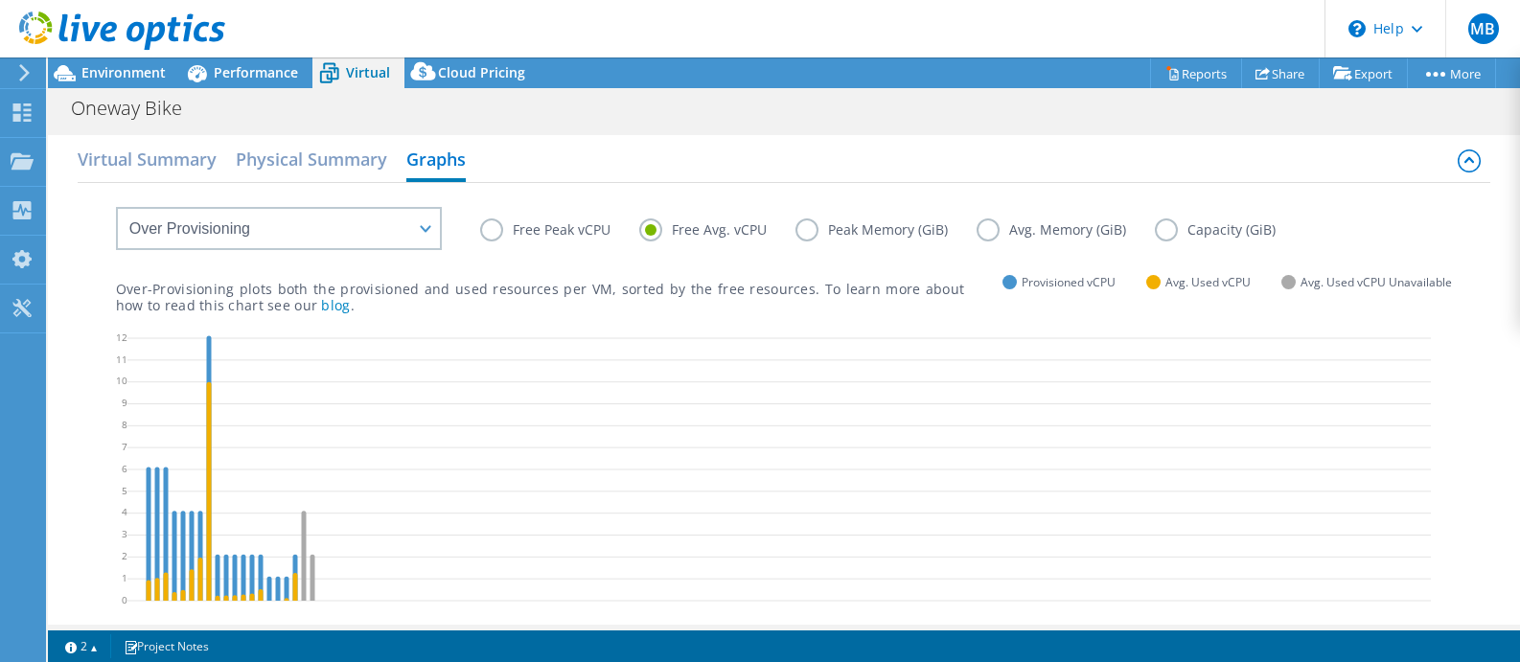
click at [523, 232] on label "Free Peak vCPU" at bounding box center [559, 230] width 159 height 23
click at [0, 0] on input "Free Peak vCPU" at bounding box center [0, 0] width 0 height 0
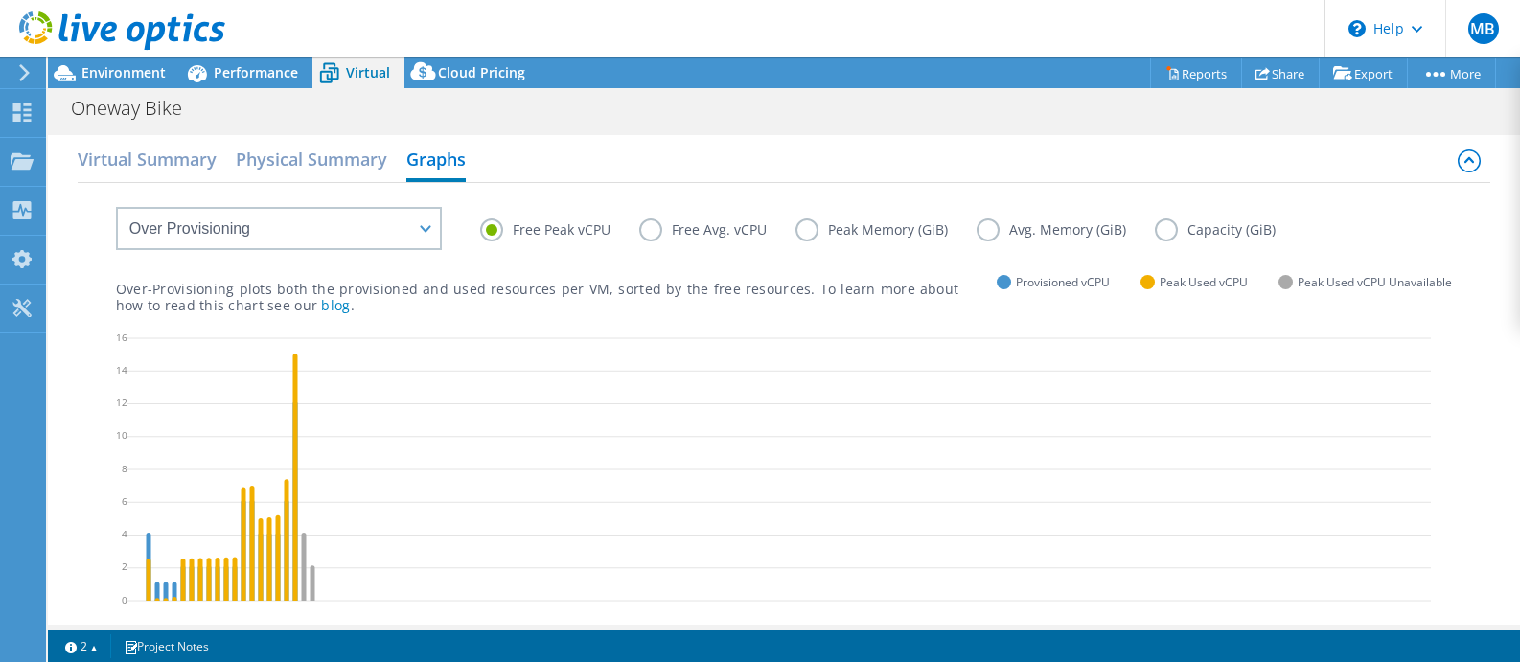
click at [694, 226] on label "Free Avg. vCPU" at bounding box center [717, 230] width 156 height 23
click at [0, 0] on input "Free Avg. vCPU" at bounding box center [0, 0] width 0 height 0
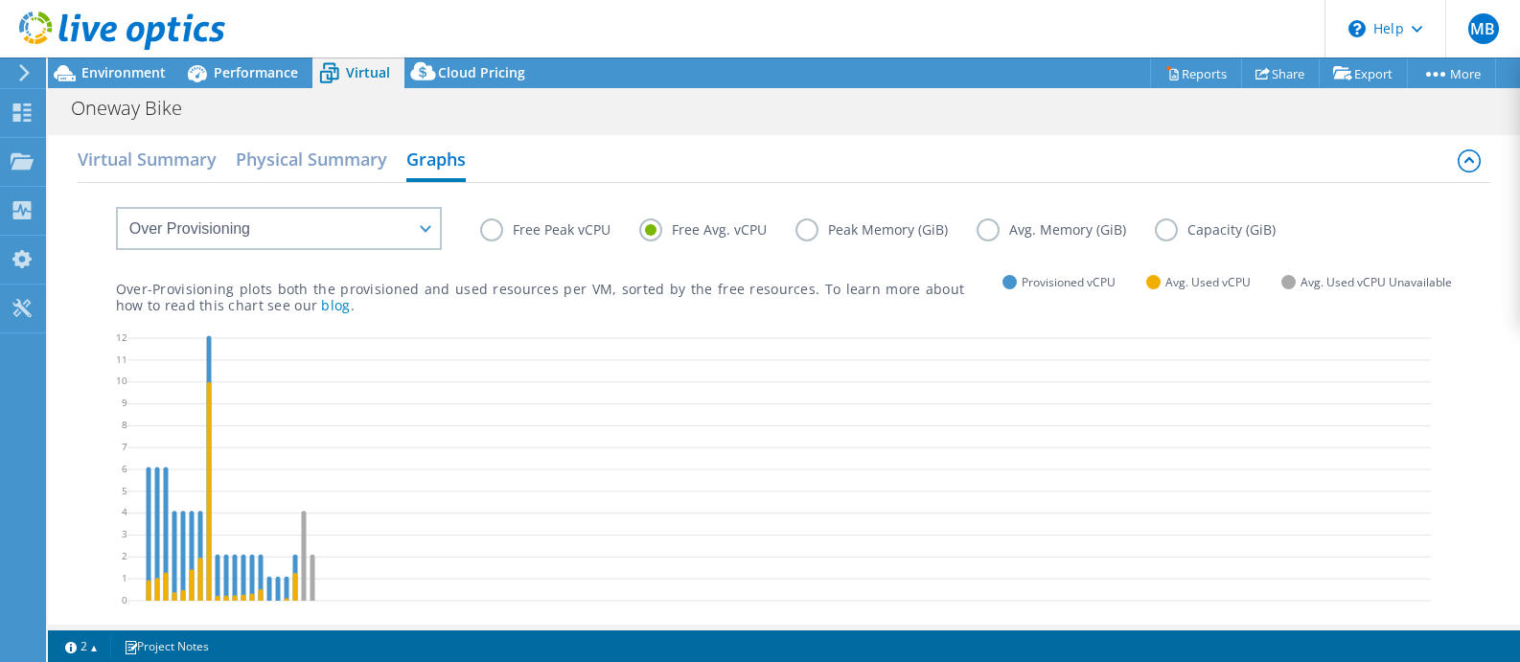
click at [812, 232] on label "Peak Memory (GiB)" at bounding box center [886, 230] width 181 height 23
click at [0, 0] on input "Peak Memory (GiB)" at bounding box center [0, 0] width 0 height 0
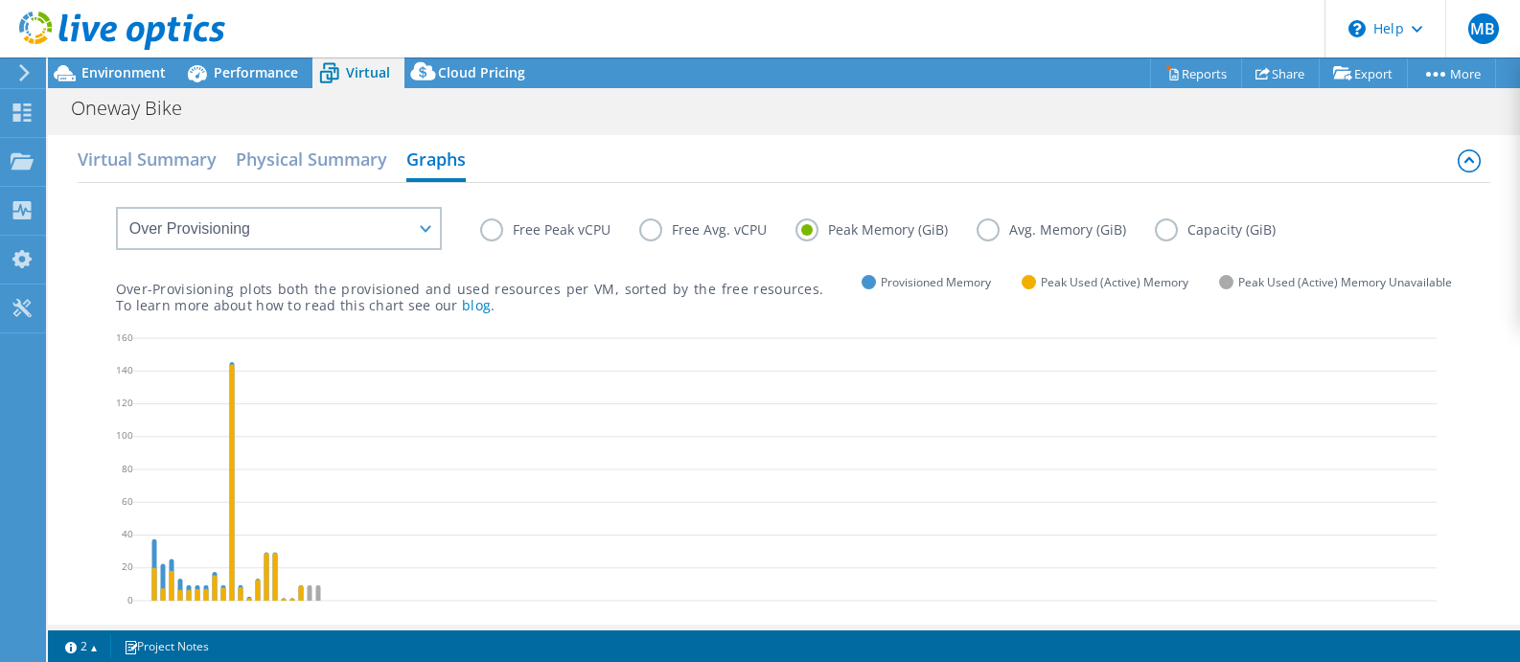
click at [990, 230] on label "Avg. Memory (GiB)" at bounding box center [1066, 230] width 178 height 23
click at [0, 0] on input "Avg. Memory (GiB)" at bounding box center [0, 0] width 0 height 0
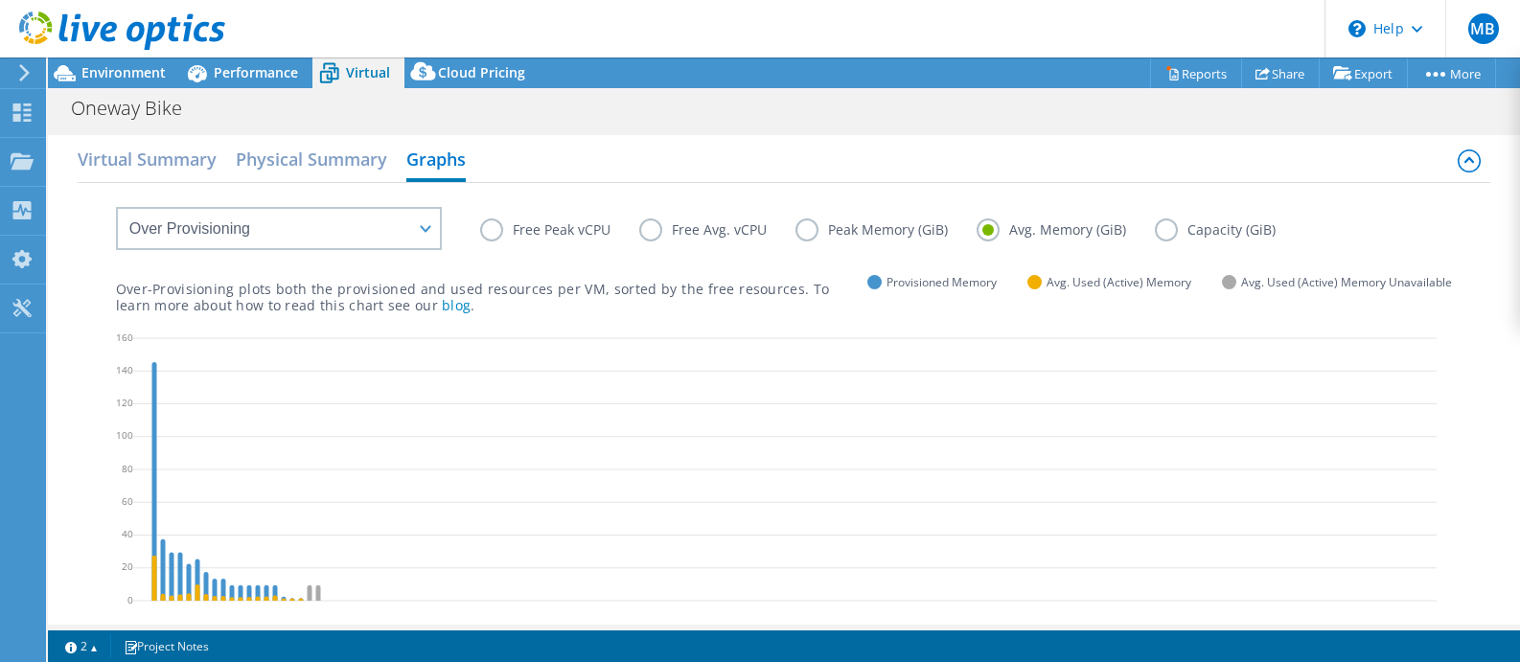
click at [1162, 233] on label "Capacity (GiB)" at bounding box center [1230, 230] width 150 height 23
click at [0, 0] on input "Capacity (GiB)" at bounding box center [0, 0] width 0 height 0
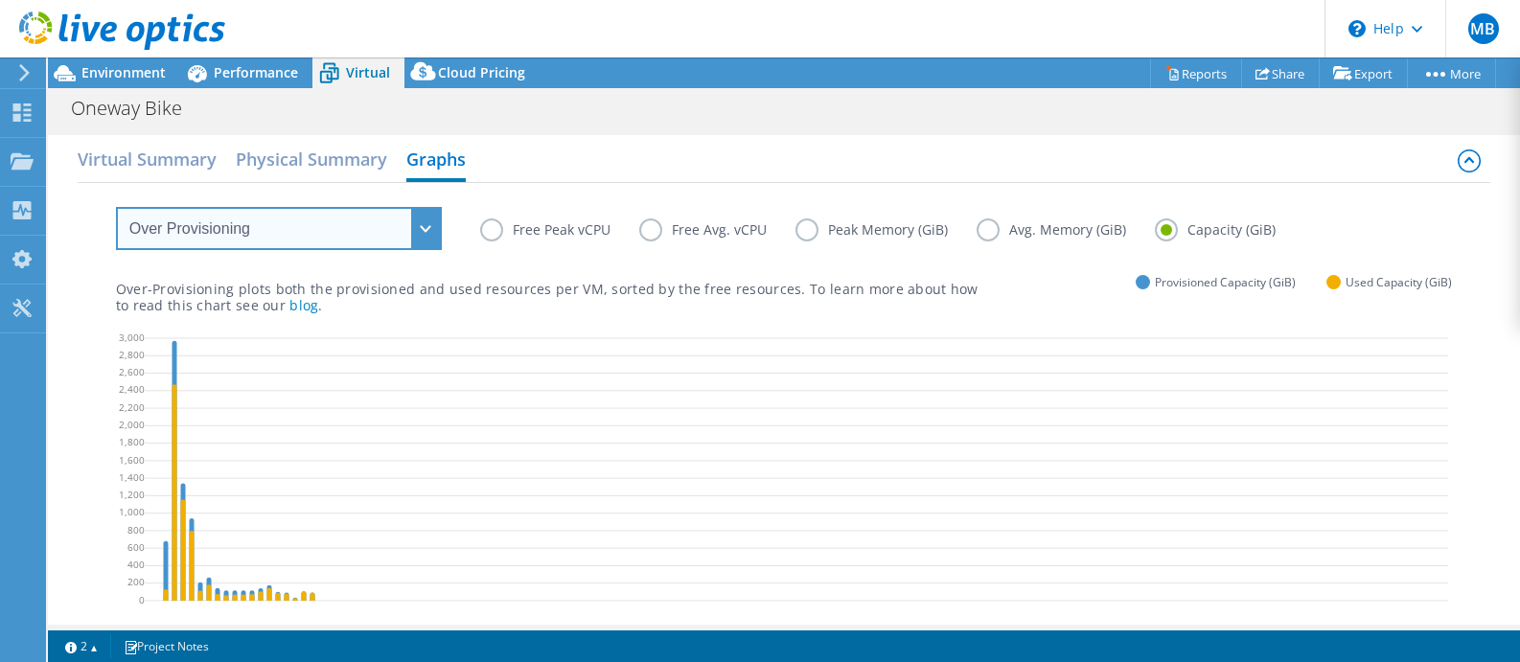
click at [382, 217] on select "VM Resource Distribution Provisioning Contrast Over Provisioning" at bounding box center [279, 228] width 326 height 43
select select "VM Resource Distribution"
click at [116, 207] on select "VM Resource Distribution Provisioning Contrast Over Provisioning" at bounding box center [279, 228] width 326 height 43
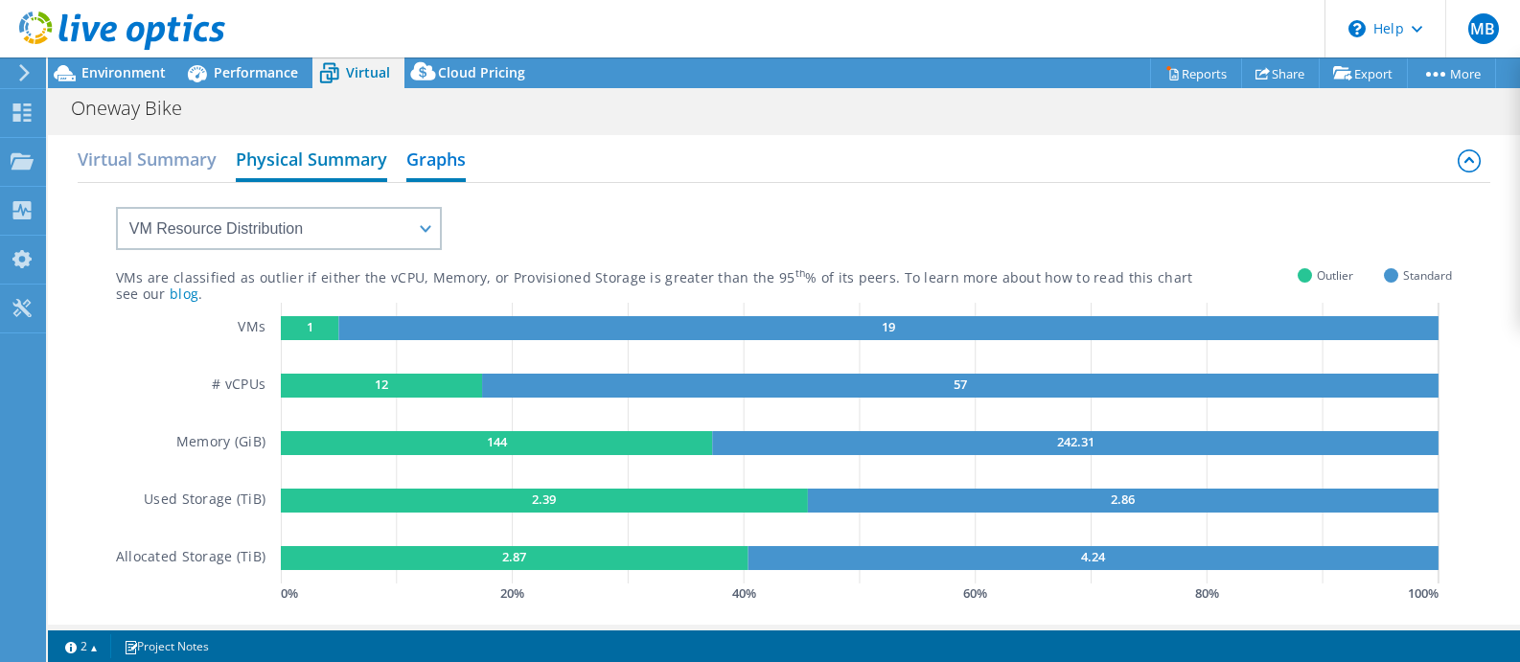
click at [311, 154] on h2 "Physical Summary" at bounding box center [311, 161] width 151 height 42
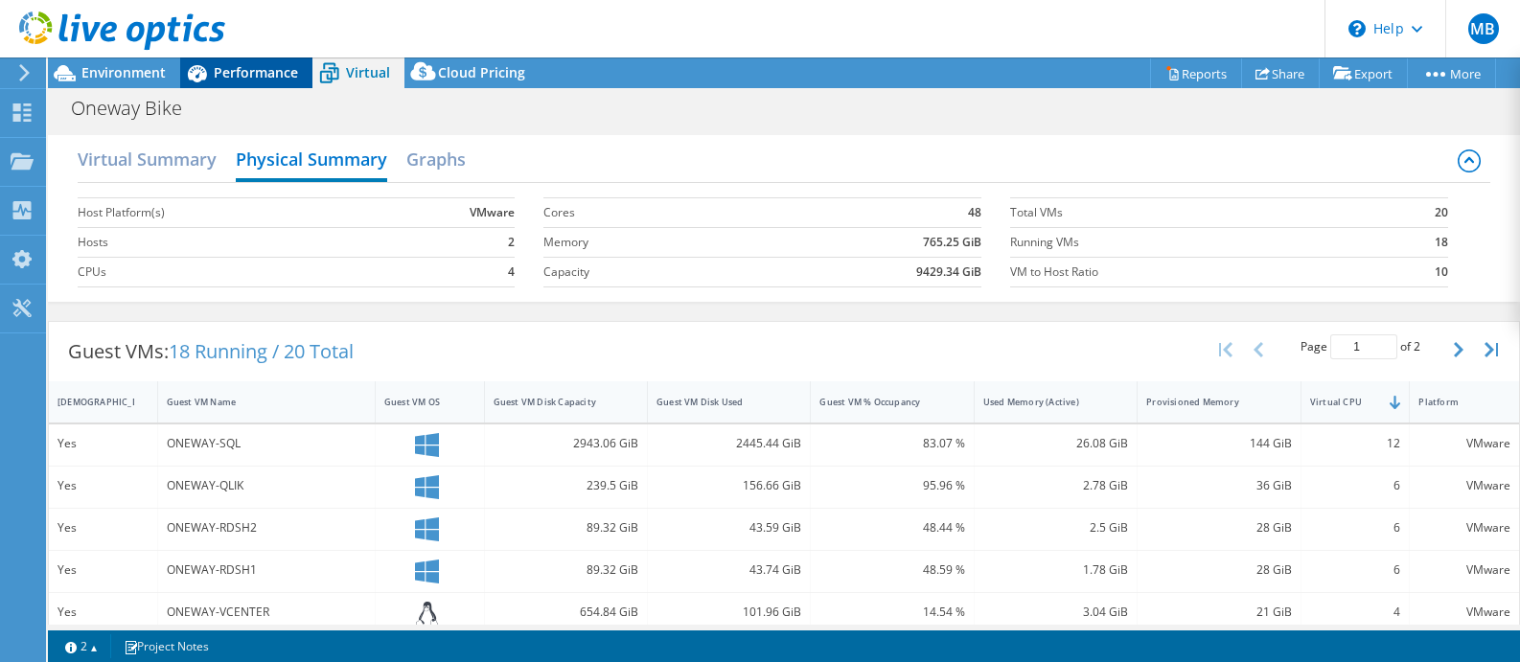
click at [263, 62] on div "Performance" at bounding box center [246, 73] width 132 height 31
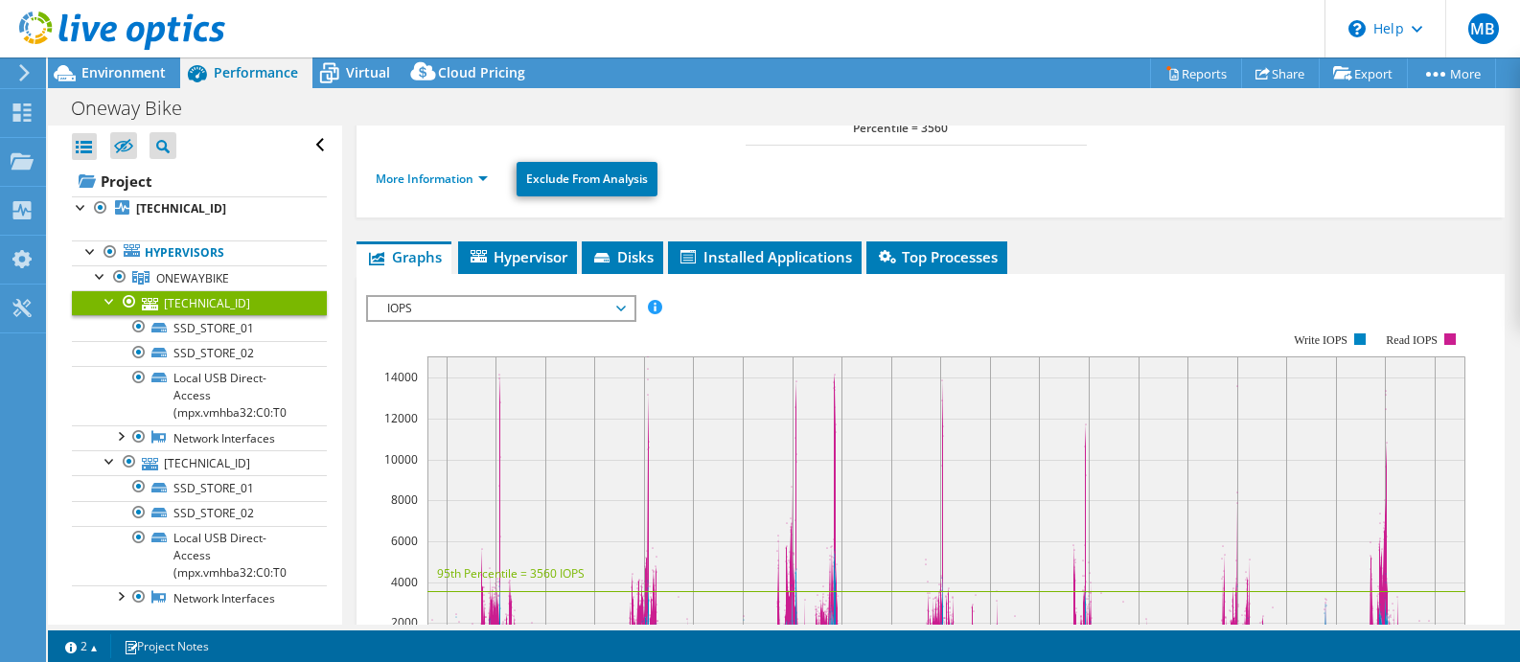
scroll to position [383, 0]
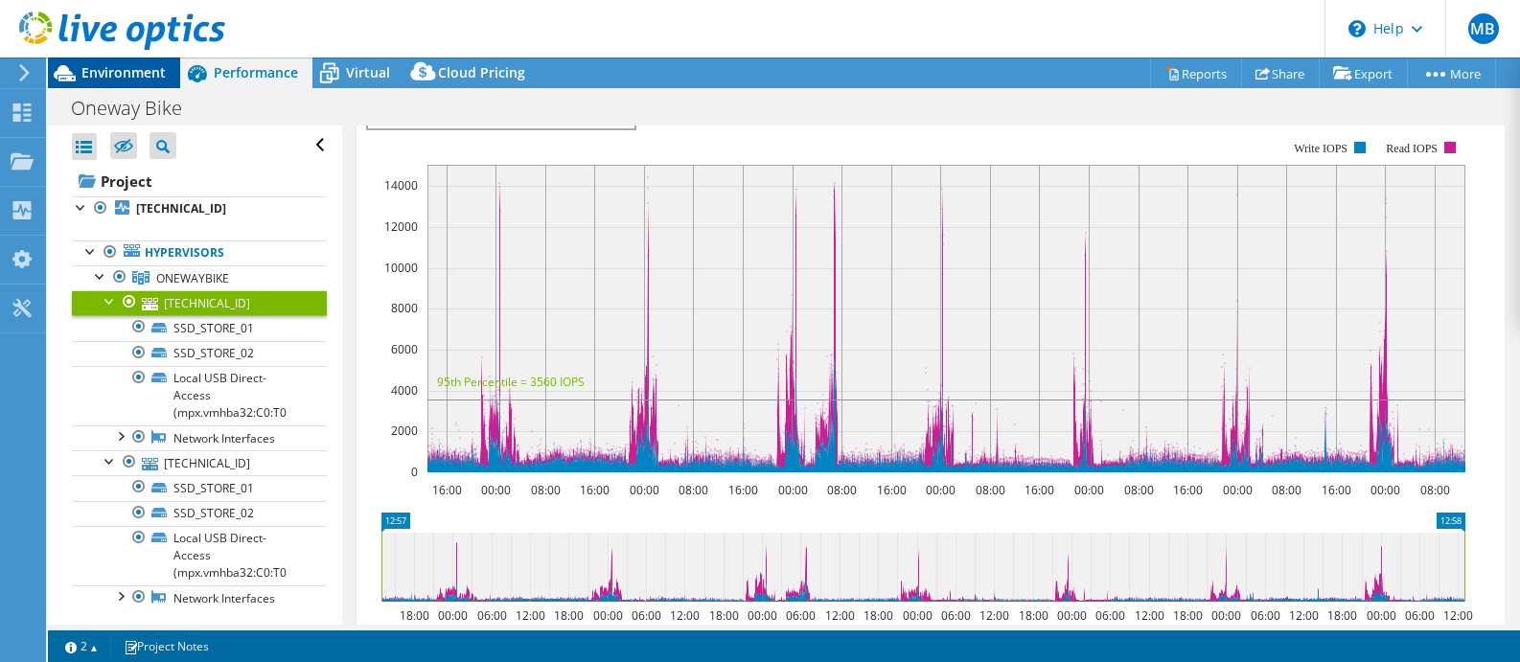
click at [121, 80] on span "Environment" at bounding box center [123, 72] width 84 height 18
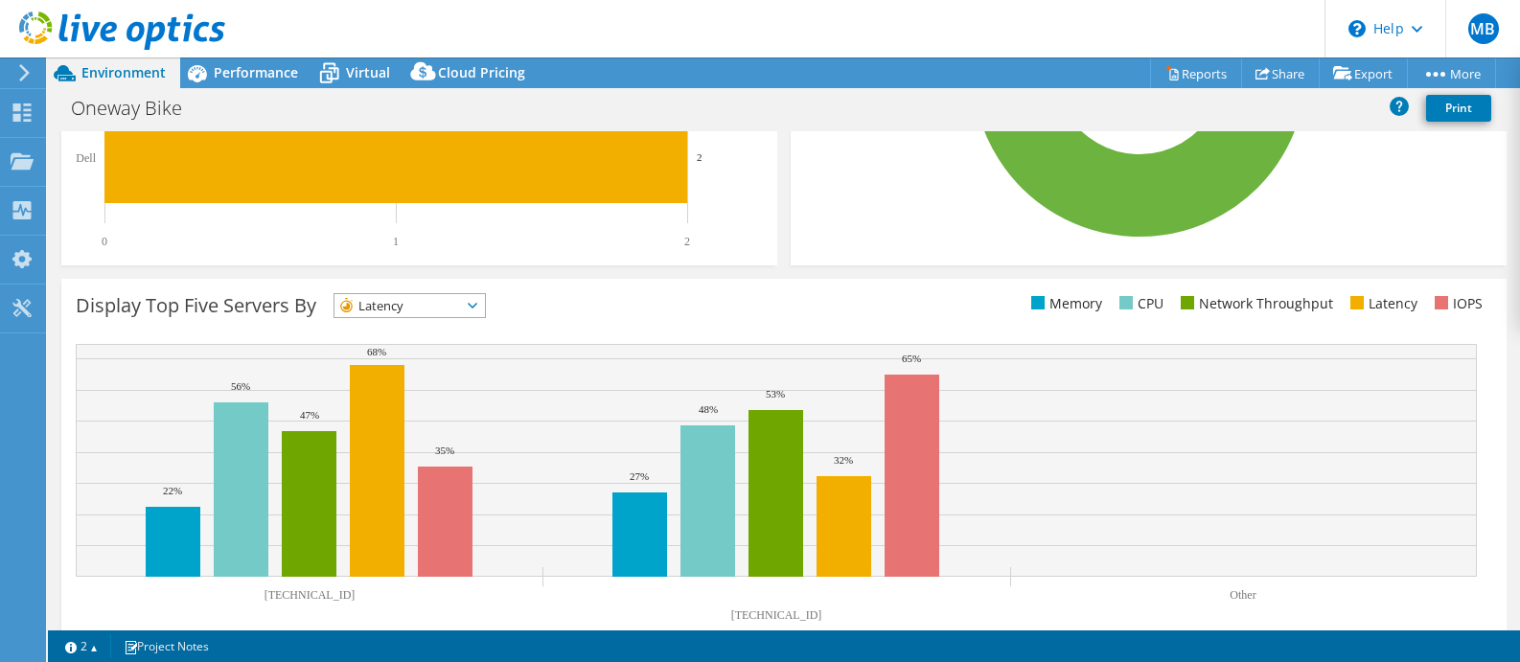
scroll to position [617, 0]
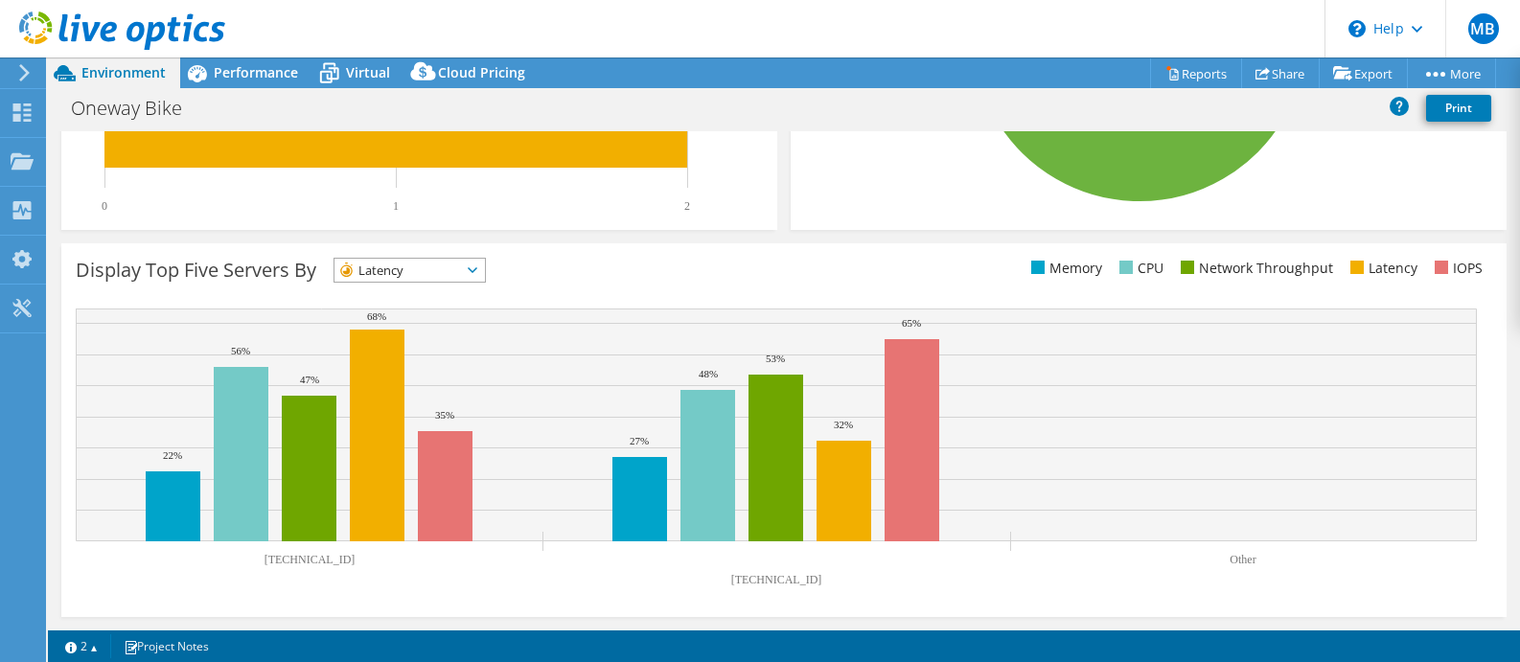
click at [440, 266] on span "Latency" at bounding box center [398, 270] width 127 height 23
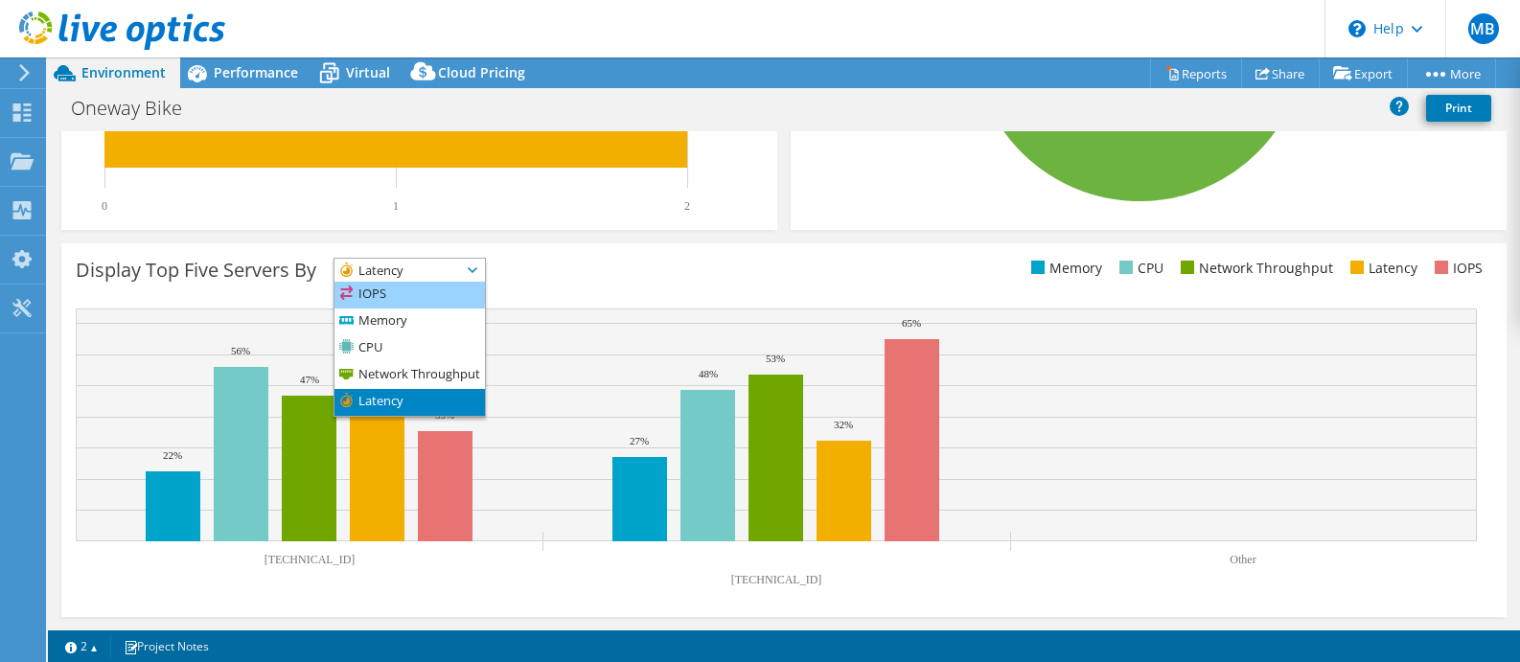
click at [420, 289] on li "IOPS" at bounding box center [410, 295] width 151 height 27
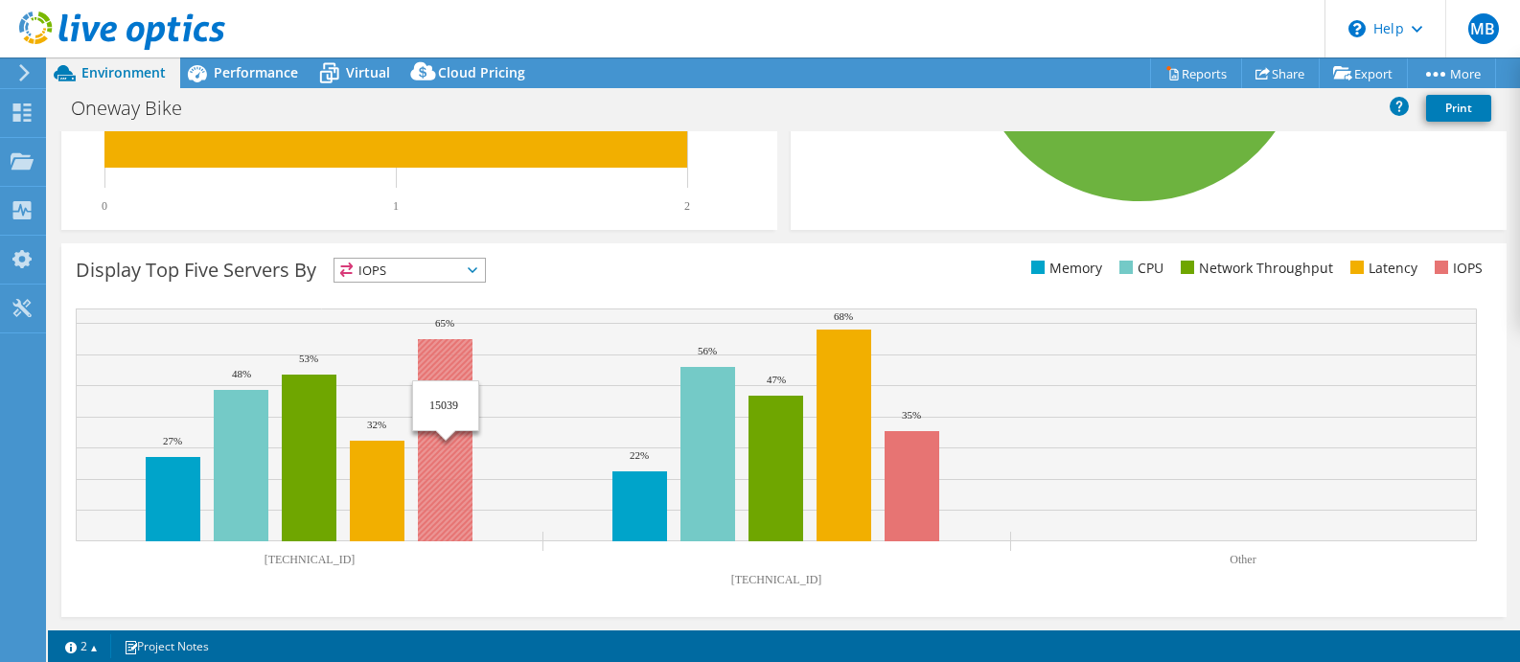
click at [435, 439] on rect at bounding box center [445, 440] width 55 height 202
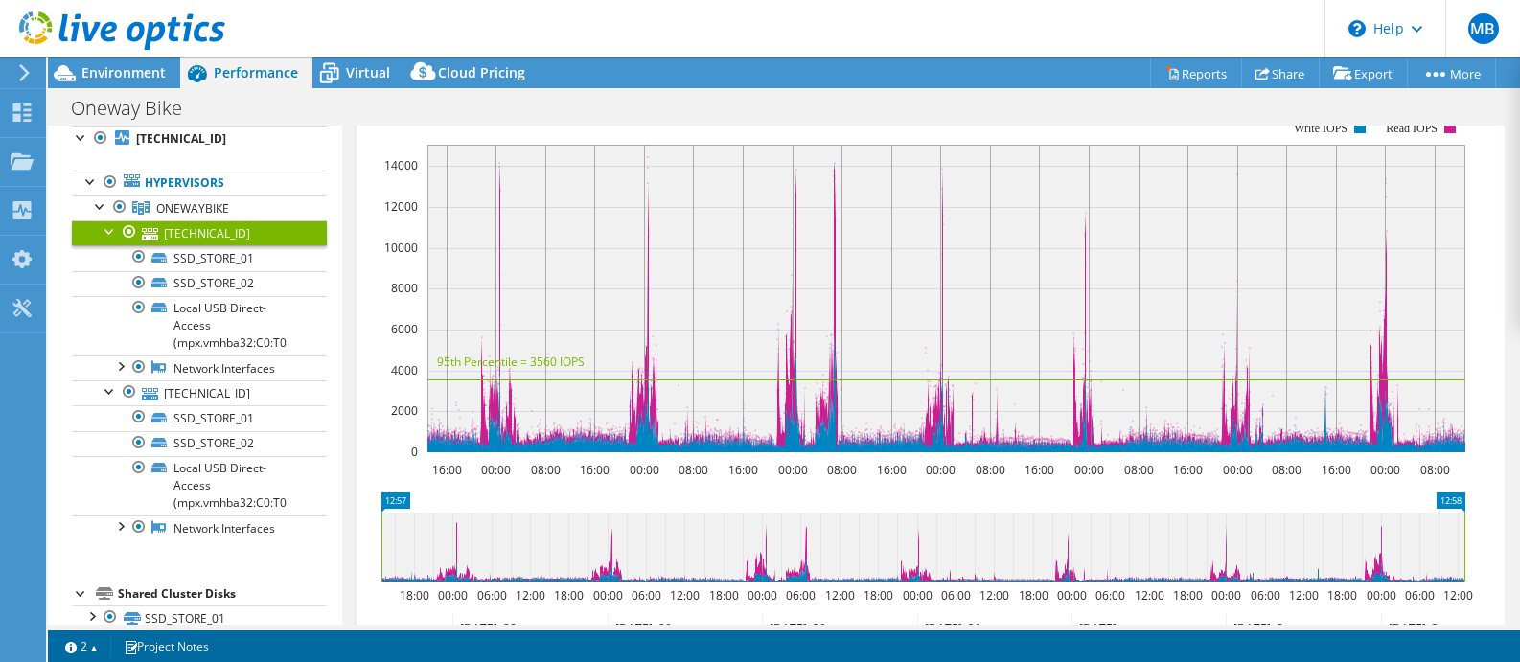
scroll to position [70, 0]
click at [220, 263] on link "SSD_STORE_01" at bounding box center [199, 257] width 255 height 25
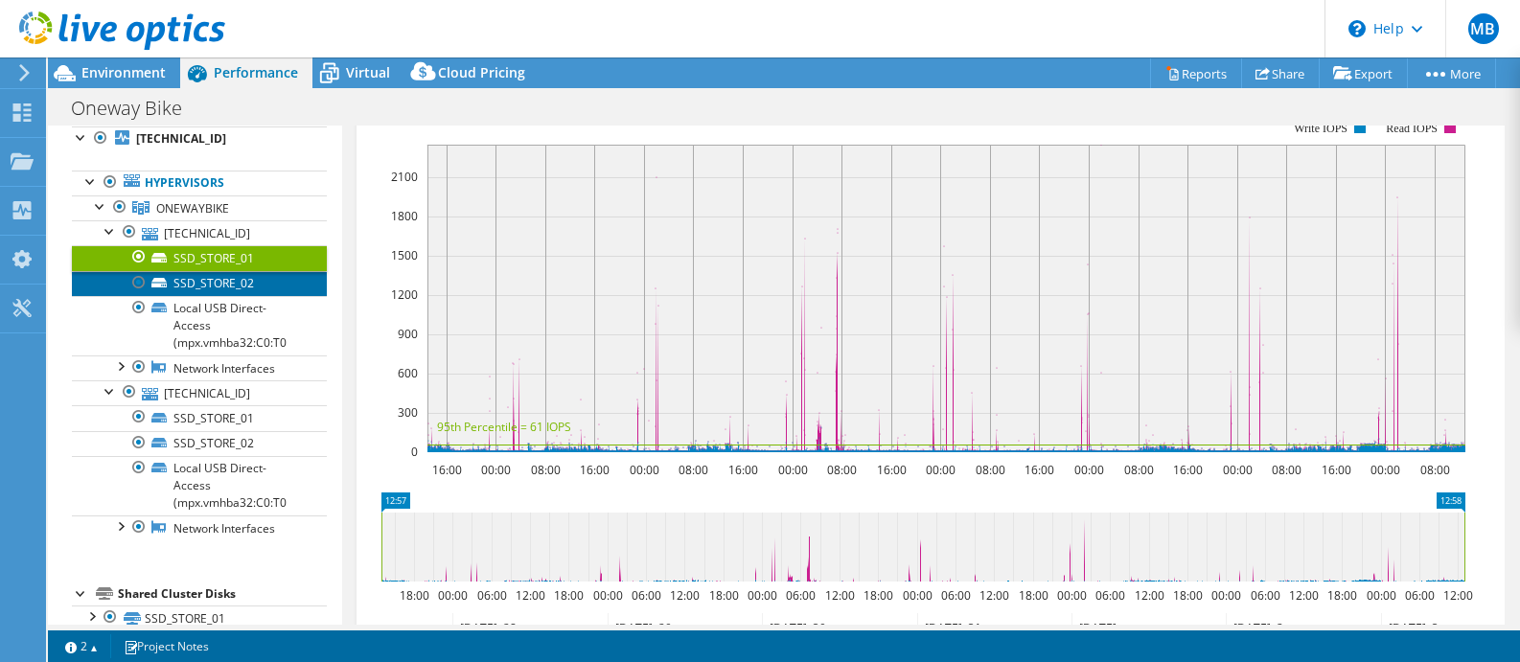
click at [226, 271] on link "SSD_STORE_02" at bounding box center [199, 283] width 255 height 25
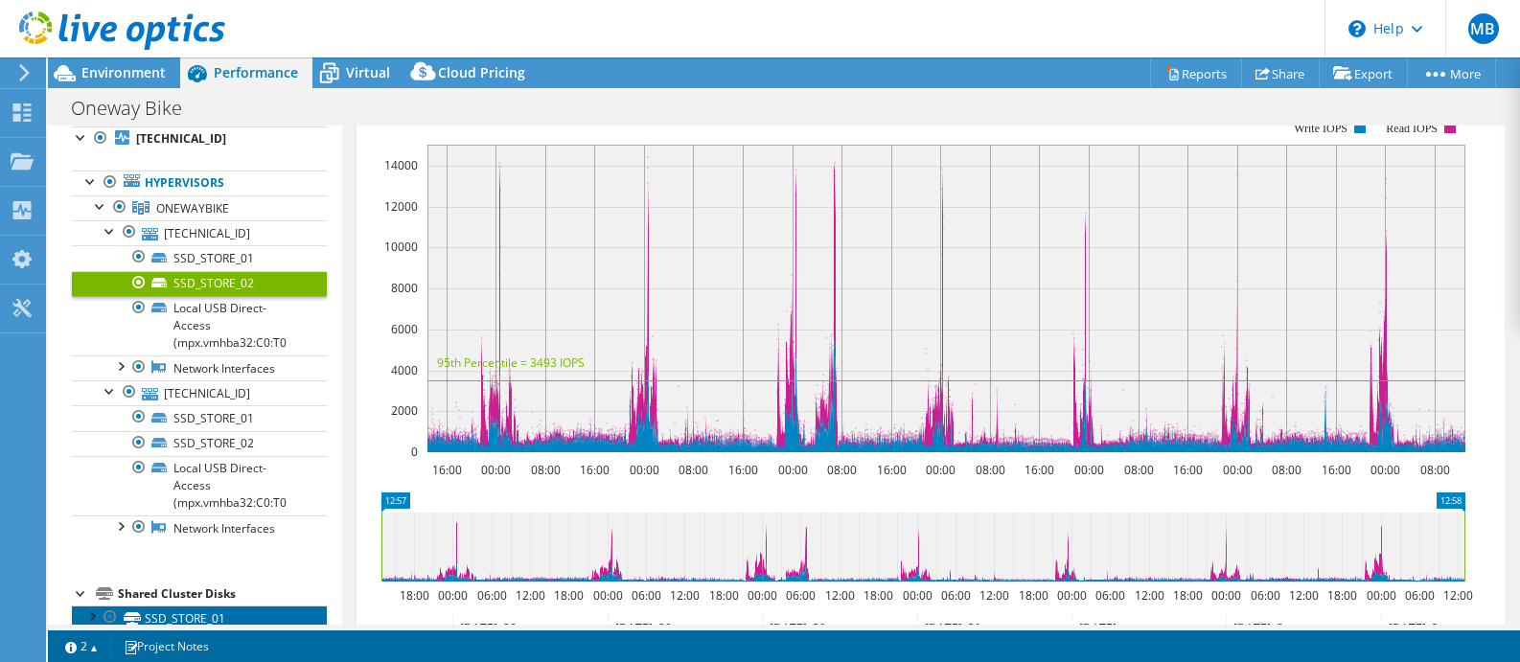
click at [176, 606] on link "SSD_STORE_01" at bounding box center [199, 618] width 255 height 25
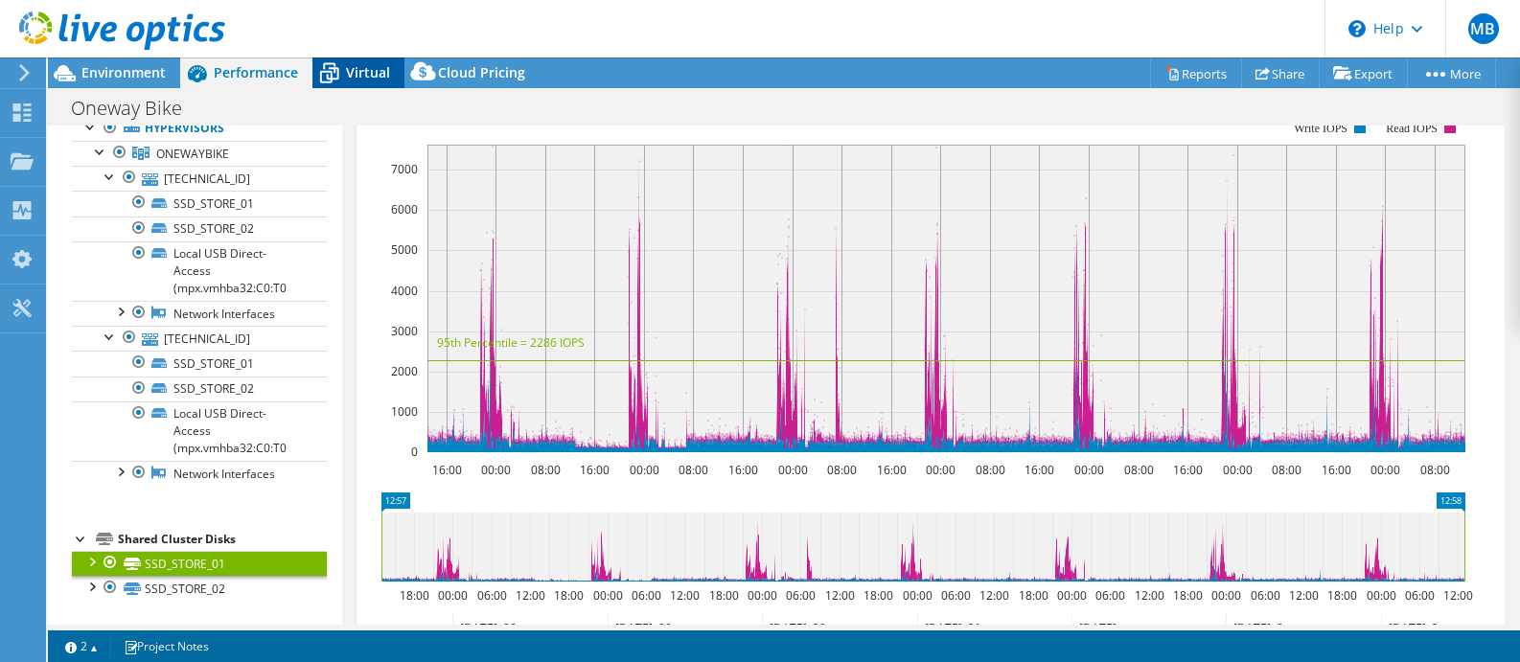
click at [361, 80] on span "Virtual" at bounding box center [368, 72] width 44 height 18
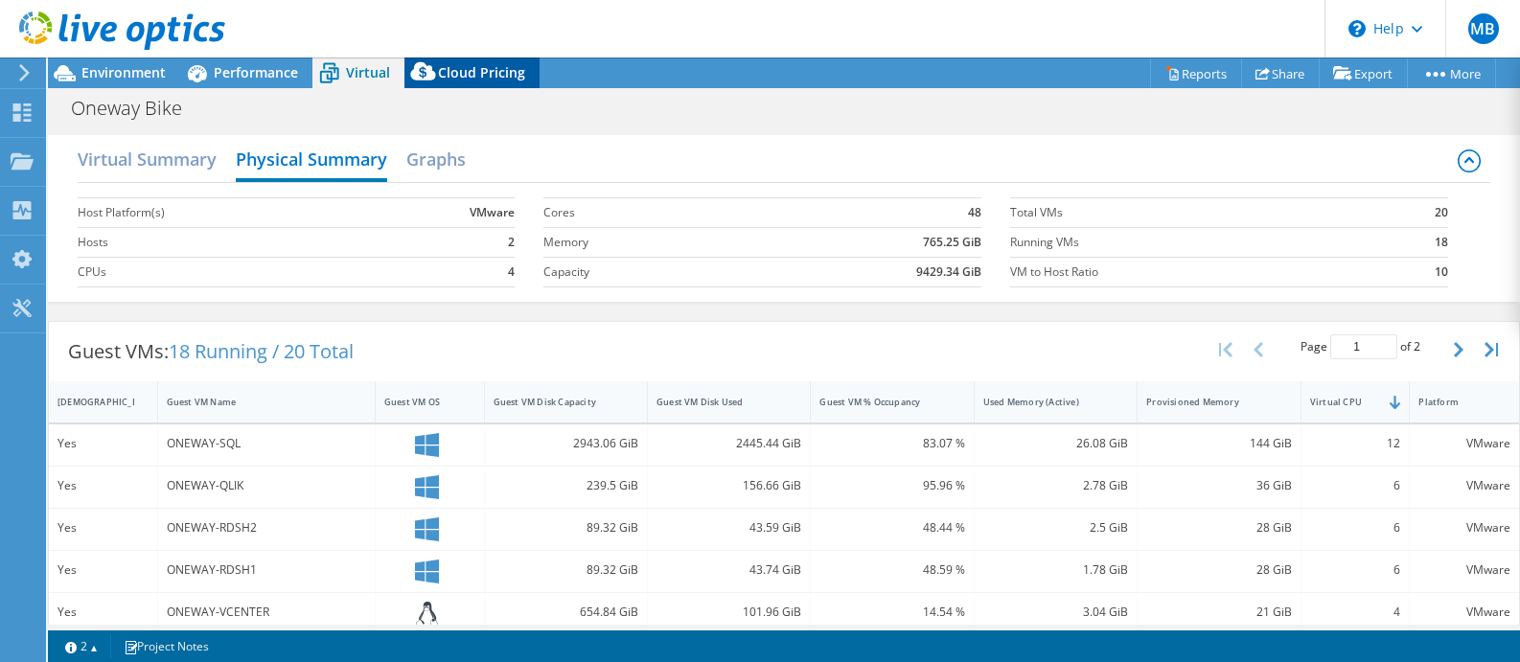
click at [471, 78] on span "Cloud Pricing" at bounding box center [481, 72] width 87 height 18
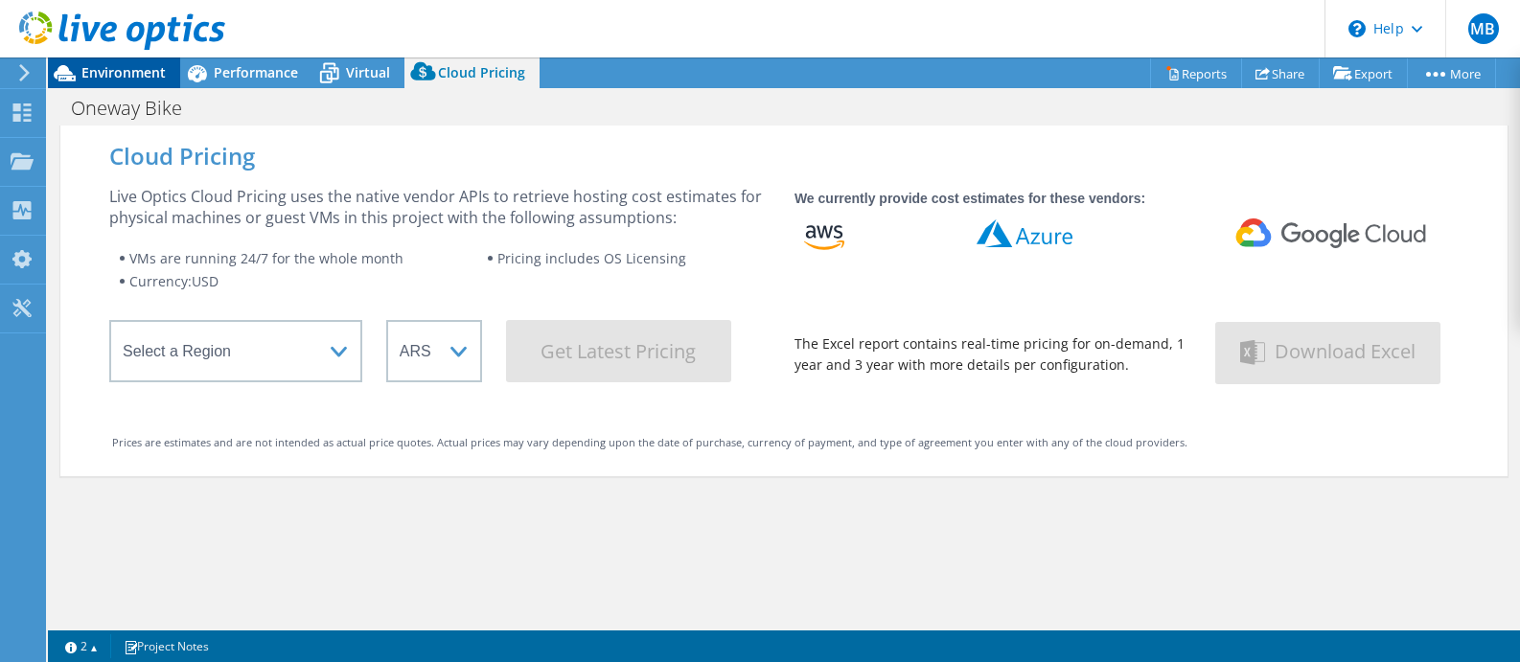
click at [103, 78] on span "Environment" at bounding box center [123, 72] width 84 height 18
